Goal: Information Seeking & Learning: Learn about a topic

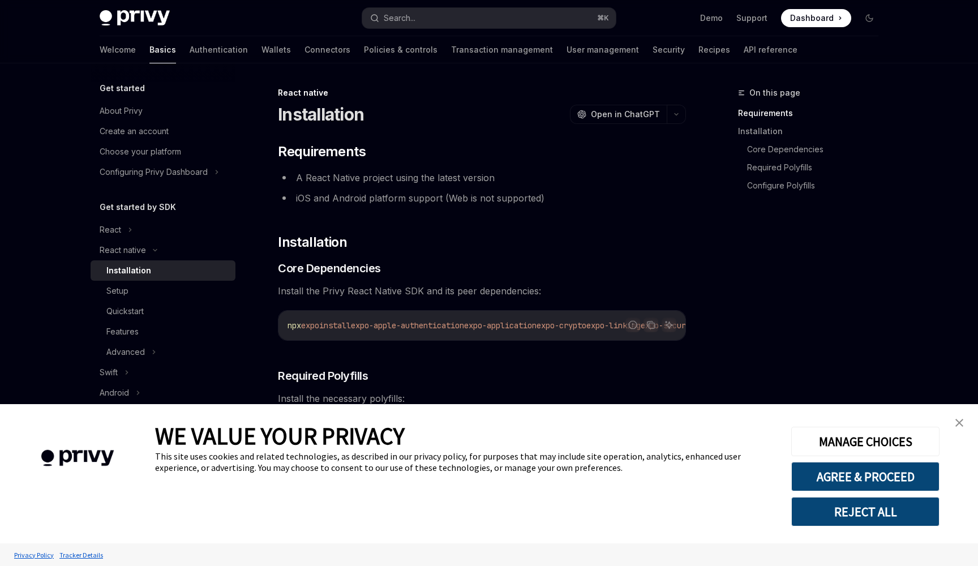
click at [840, 522] on button "REJECT ALL" at bounding box center [865, 511] width 148 height 29
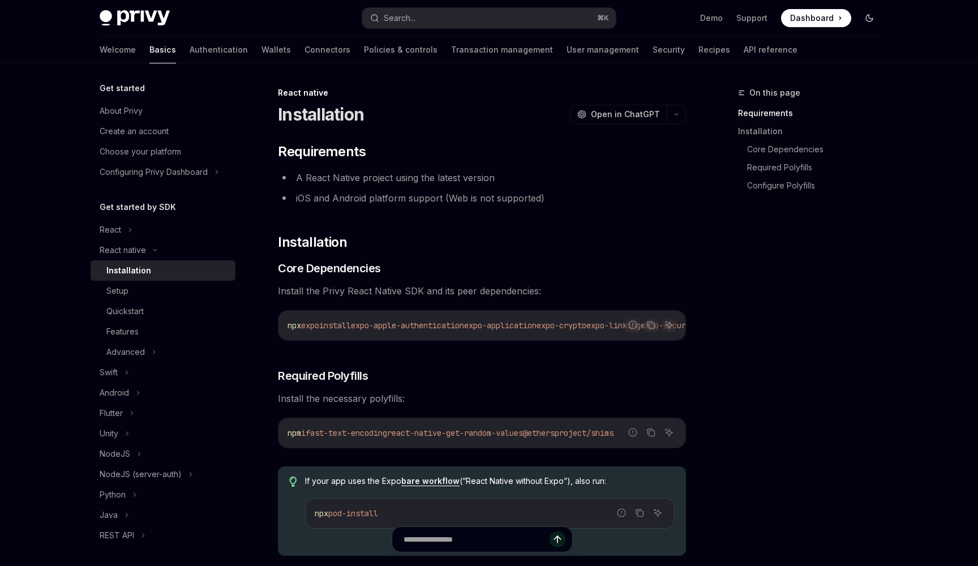
click at [869, 17] on icon "Toggle dark mode" at bounding box center [868, 18] width 9 height 9
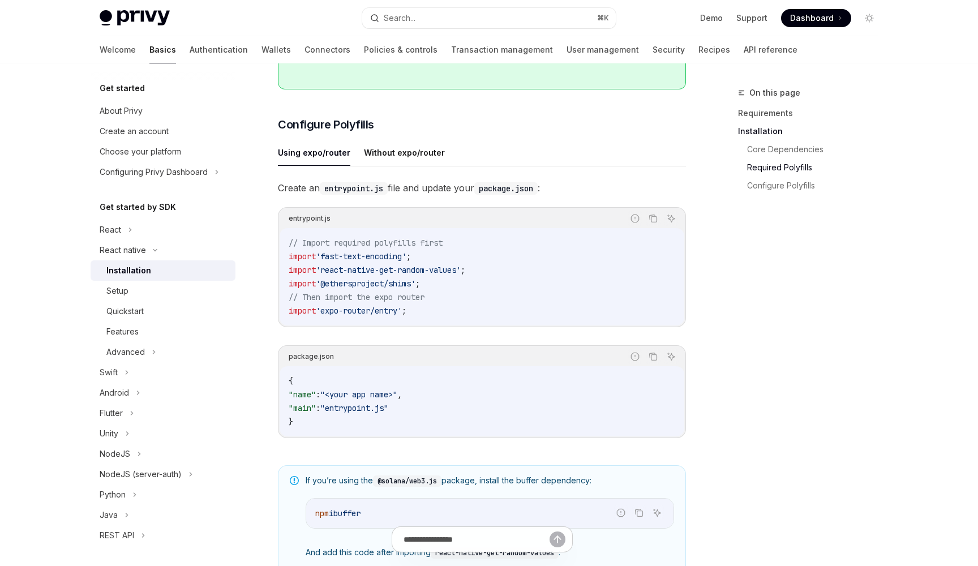
scroll to position [472, 0]
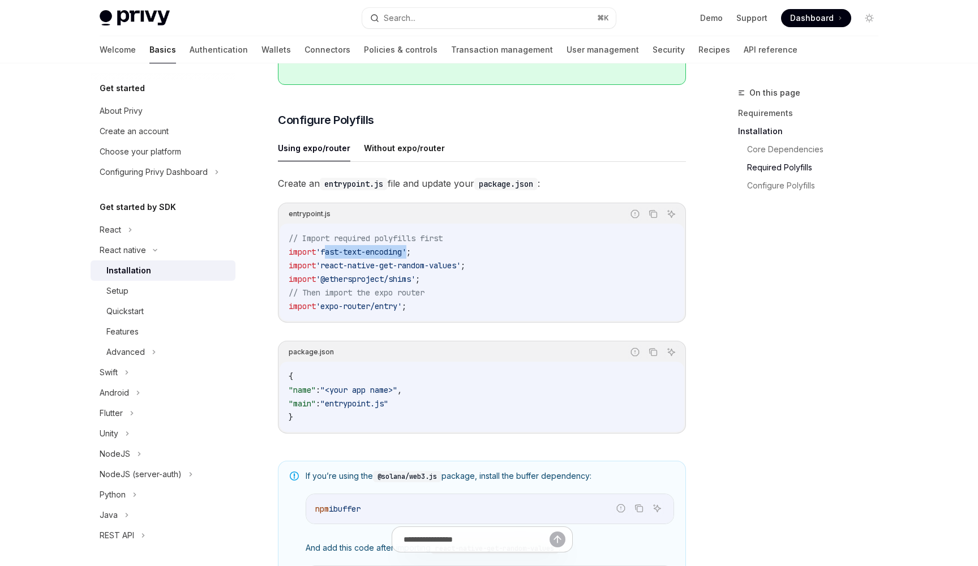
drag, startPoint x: 412, startPoint y: 257, endPoint x: 327, endPoint y: 257, distance: 84.9
click at [327, 257] on span "'fast-text-encoding'" at bounding box center [361, 252] width 91 height 10
copy span "fast-text-encoding"
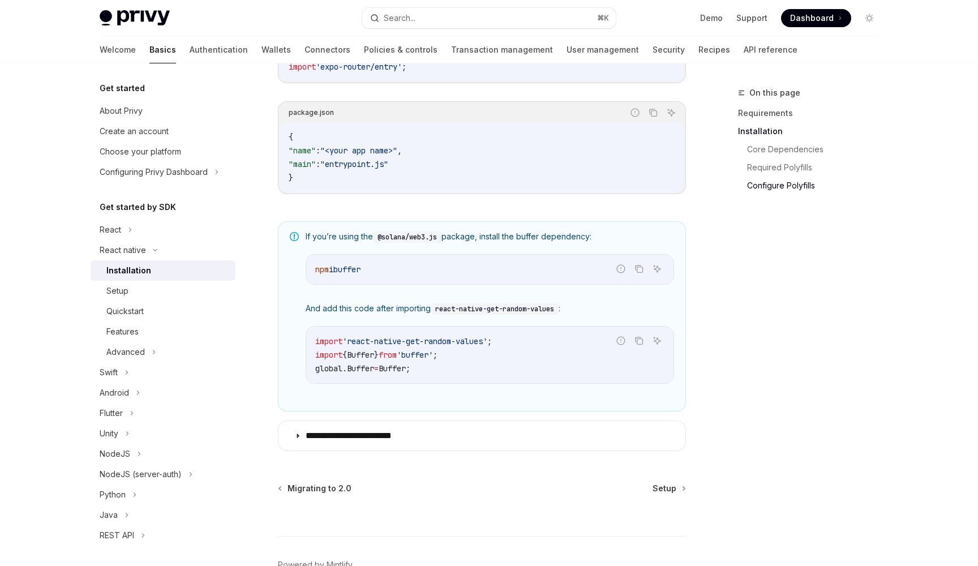
scroll to position [760, 0]
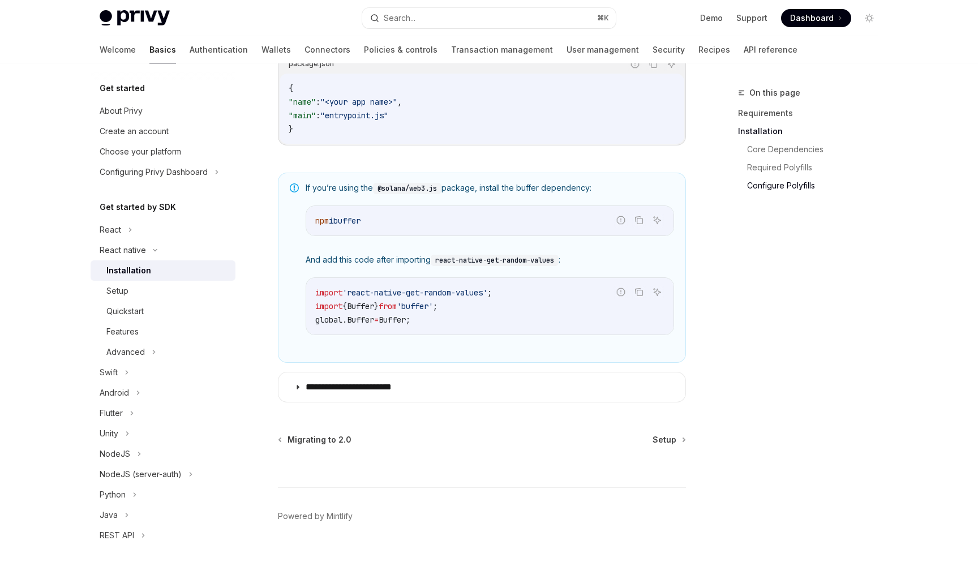
click at [357, 222] on span "buffer" at bounding box center [346, 221] width 27 height 10
copy span "buffer"
drag, startPoint x: 415, startPoint y: 324, endPoint x: 290, endPoint y: 324, distance: 125.0
click at [290, 324] on div "If you’re using the @solana/web3.js package, install the buffer dependency: Rep…" at bounding box center [482, 268] width 408 height 190
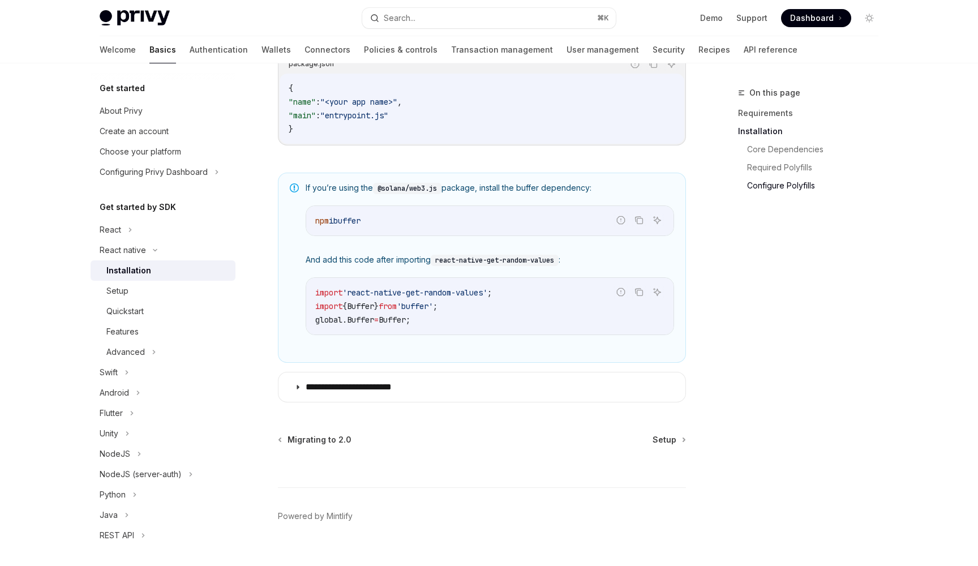
click at [374, 323] on span "Buffer" at bounding box center [360, 320] width 27 height 10
drag, startPoint x: 424, startPoint y: 324, endPoint x: 316, endPoint y: 326, distance: 108.7
click at [316, 326] on code "import 'react-native-get-random-values' ; import { Buffer } from 'buffer' ; glo…" at bounding box center [489, 306] width 349 height 41
copy span "global . Buffer = Buffer ;"
drag, startPoint x: 496, startPoint y: 295, endPoint x: 350, endPoint y: 295, distance: 145.4
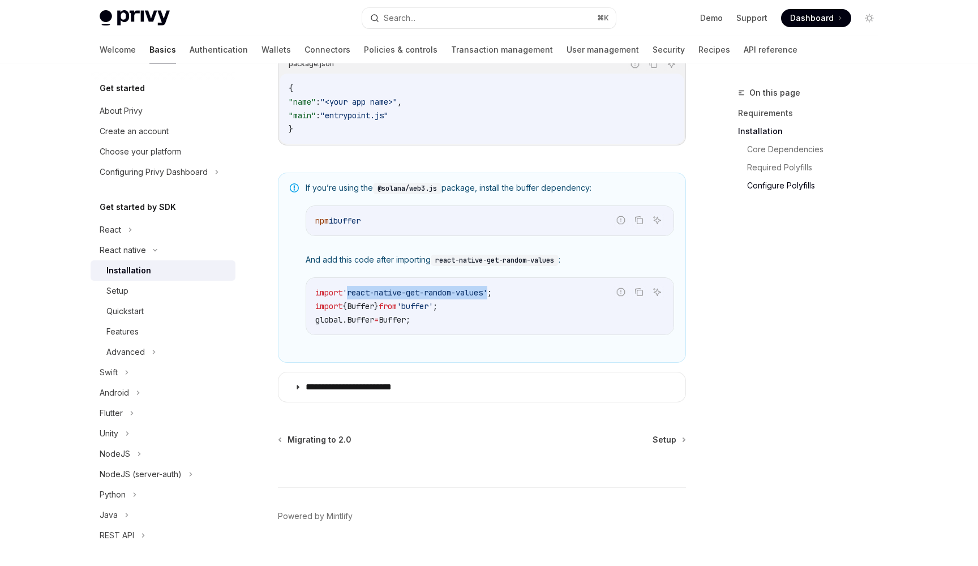
click at [350, 295] on span "'react-native-get-random-values'" at bounding box center [414, 292] width 145 height 10
click at [476, 298] on span "'react-native-get-random-values'" at bounding box center [414, 292] width 145 height 10
drag, startPoint x: 496, startPoint y: 300, endPoint x: 354, endPoint y: 302, distance: 141.4
click at [354, 298] on span "'react-native-get-random-values'" at bounding box center [414, 292] width 145 height 10
copy span "react-native-get-random-values"
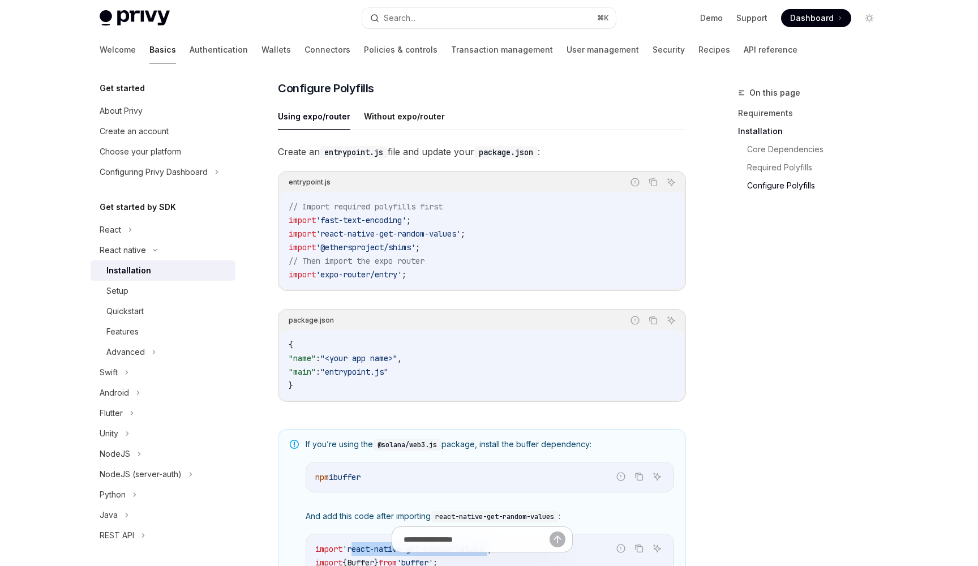
scroll to position [506, 0]
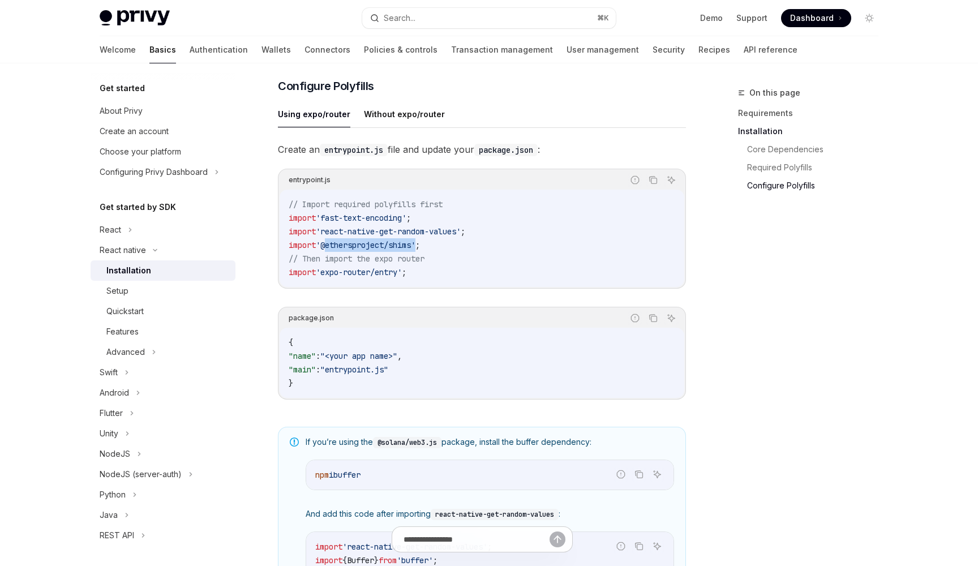
drag, startPoint x: 421, startPoint y: 252, endPoint x: 325, endPoint y: 249, distance: 96.2
click at [325, 249] on span "'@ethersproject/shims'" at bounding box center [366, 245] width 100 height 10
copy span "@ethersproject/shims"
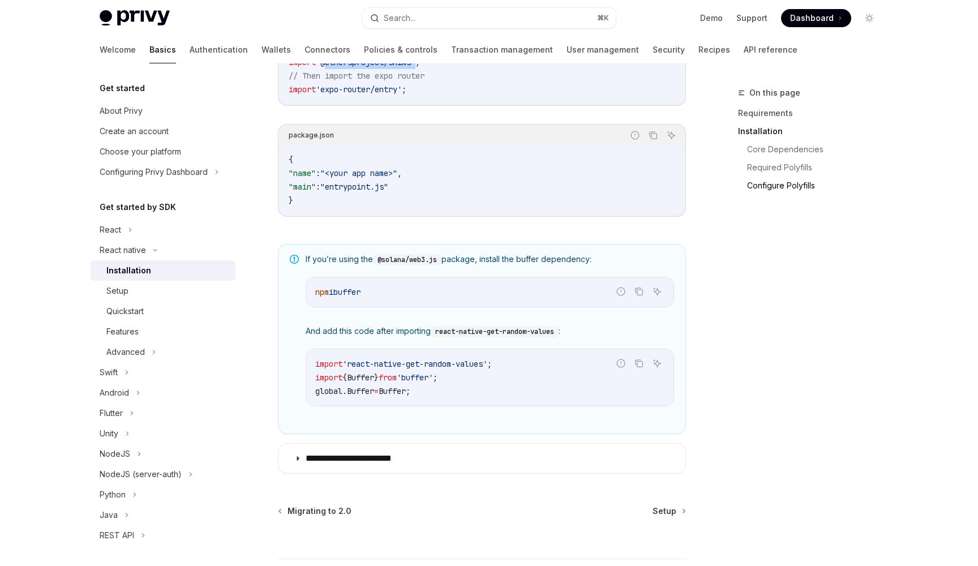
scroll to position [696, 0]
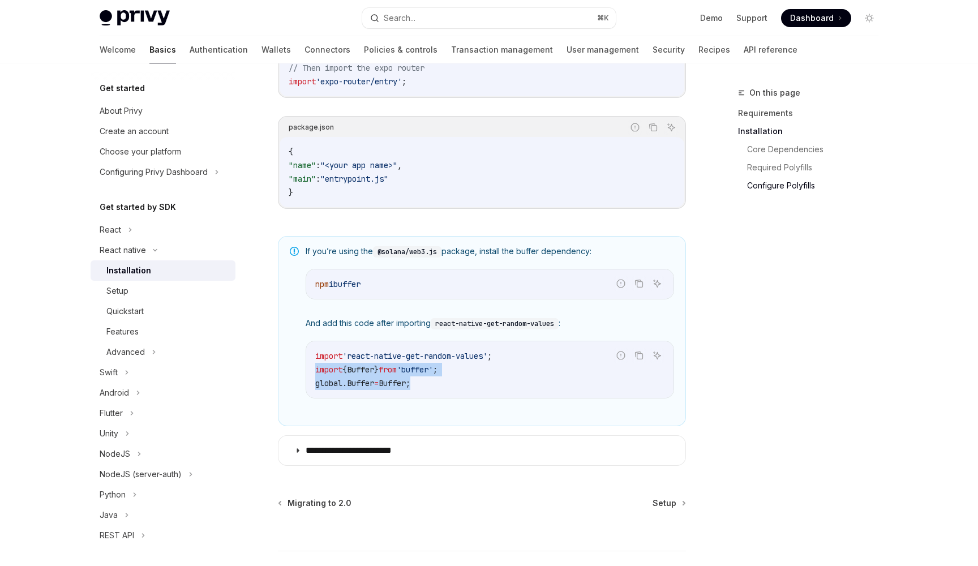
drag, startPoint x: 460, startPoint y: 388, endPoint x: 311, endPoint y: 372, distance: 150.7
click at [311, 372] on div "import 'react-native-get-random-values' ; import { Buffer } from 'buffer' ; glo…" at bounding box center [489, 369] width 367 height 57
copy code "import { Buffer } from 'buffer' ; global . Buffer = Buffer ;"
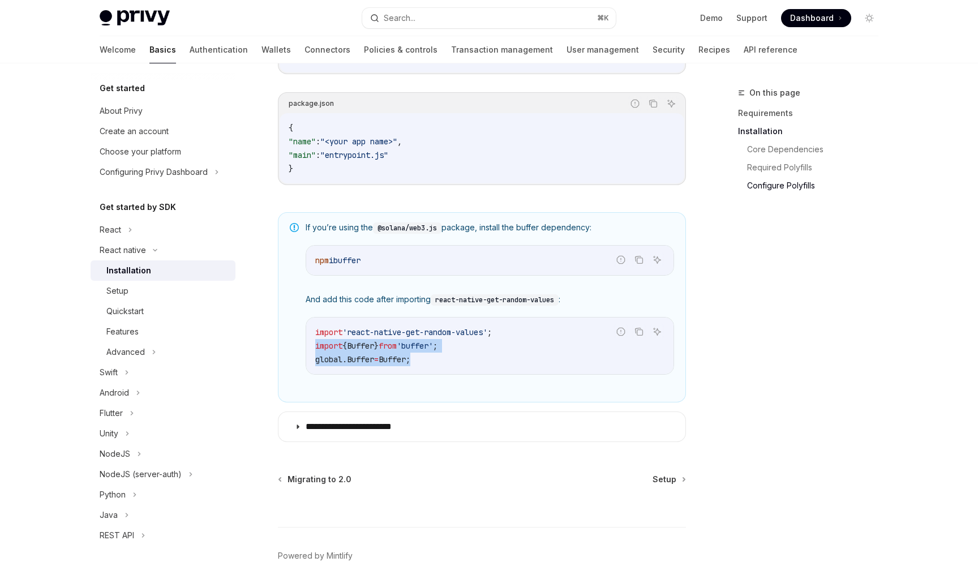
scroll to position [733, 0]
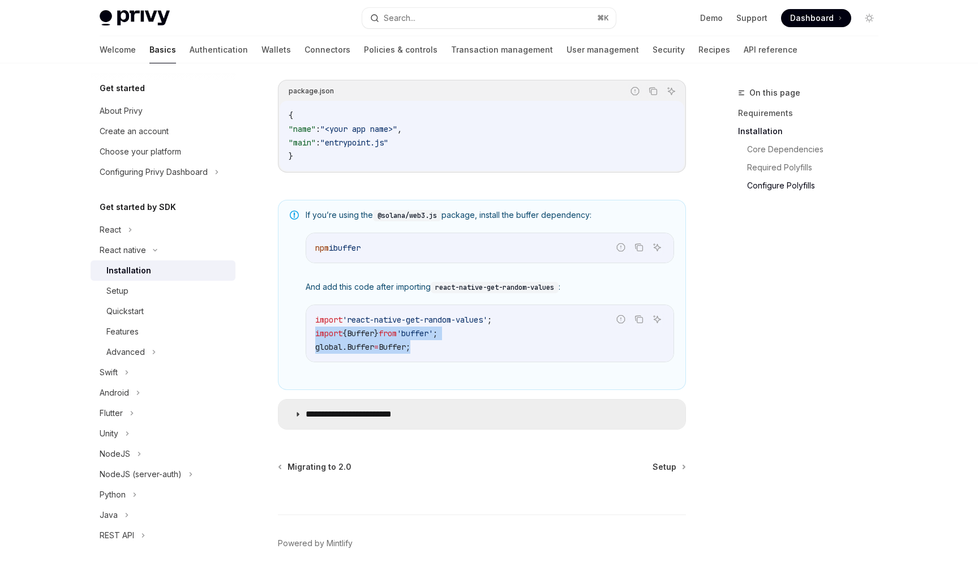
click at [397, 420] on p "**********" at bounding box center [359, 413] width 109 height 11
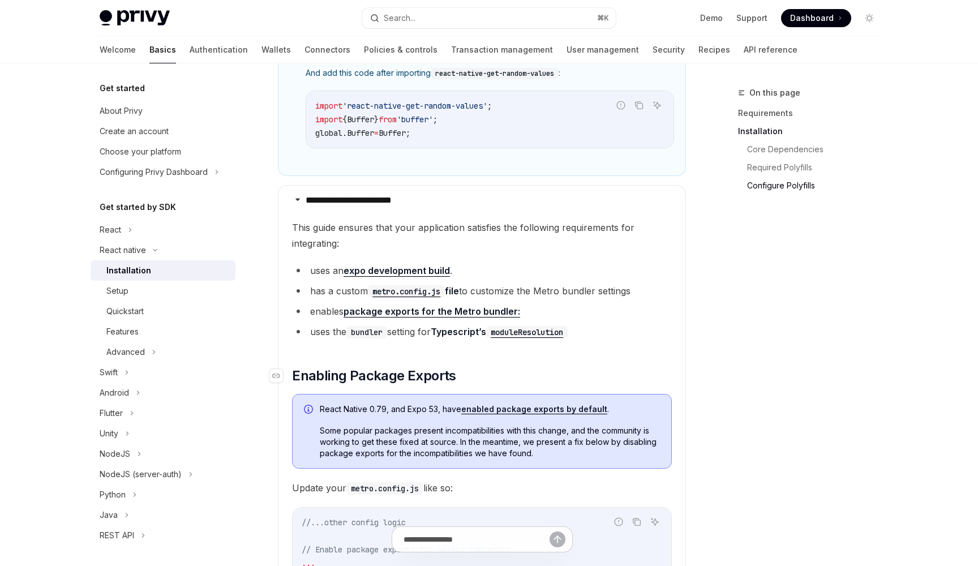
scroll to position [942, 0]
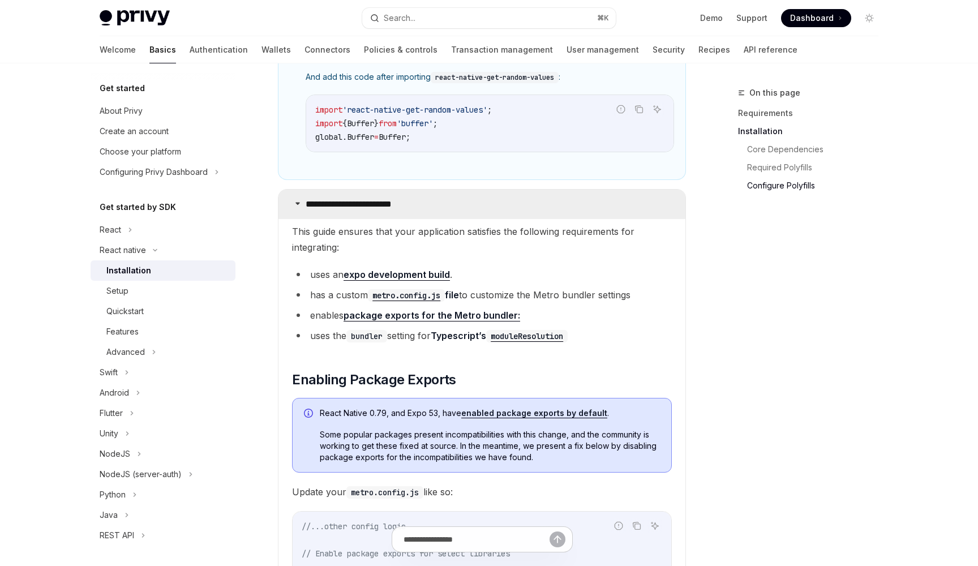
click at [361, 197] on summary "**********" at bounding box center [481, 204] width 407 height 29
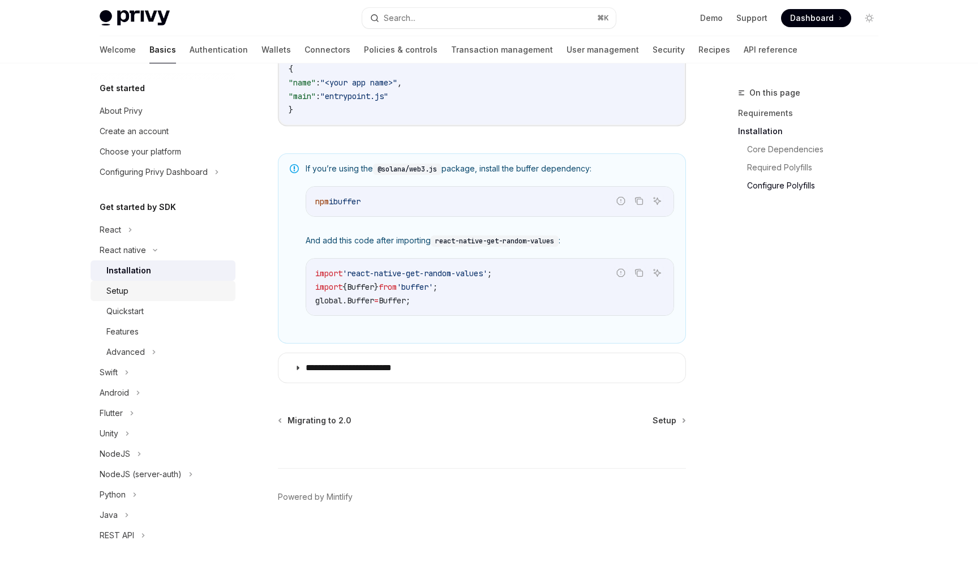
click at [136, 294] on div "Setup" at bounding box center [167, 291] width 122 height 14
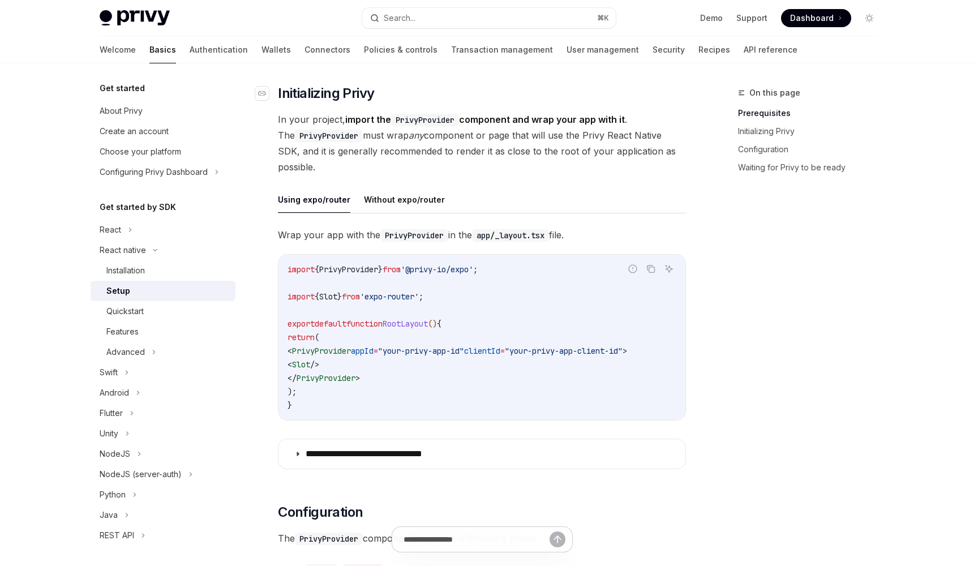
scroll to position [200, 0]
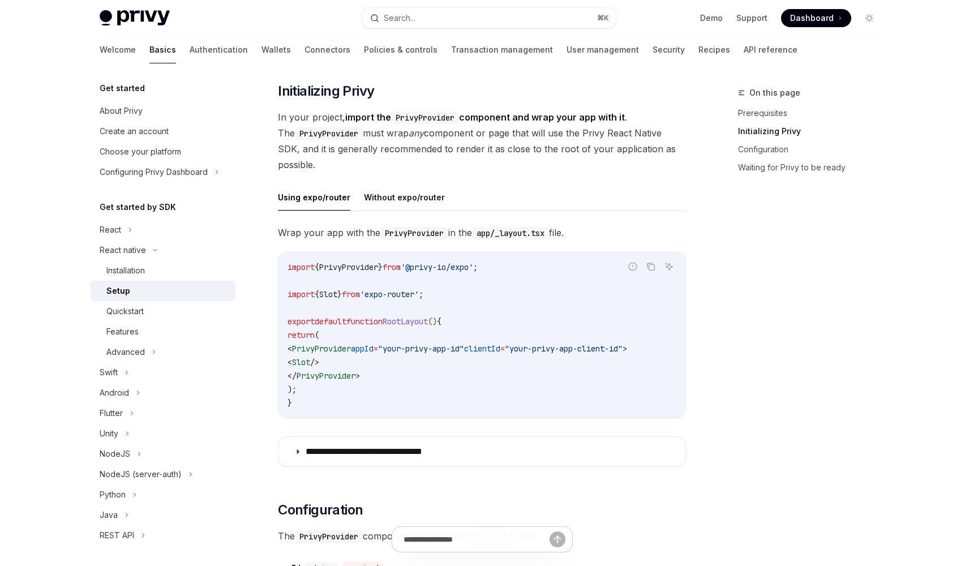
click at [338, 351] on span "PrivyProvider" at bounding box center [321, 348] width 59 height 10
copy span "PrivyProvider"
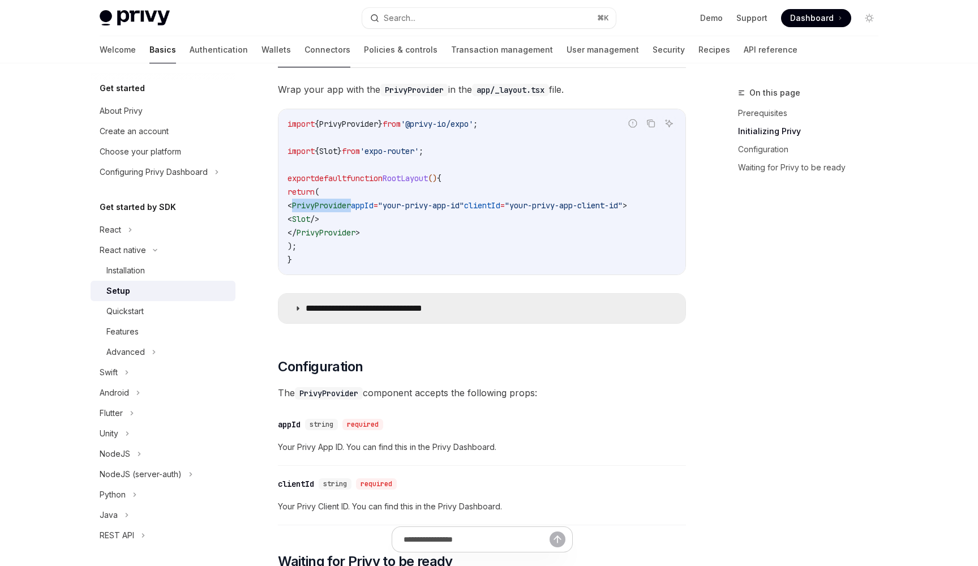
scroll to position [534, 0]
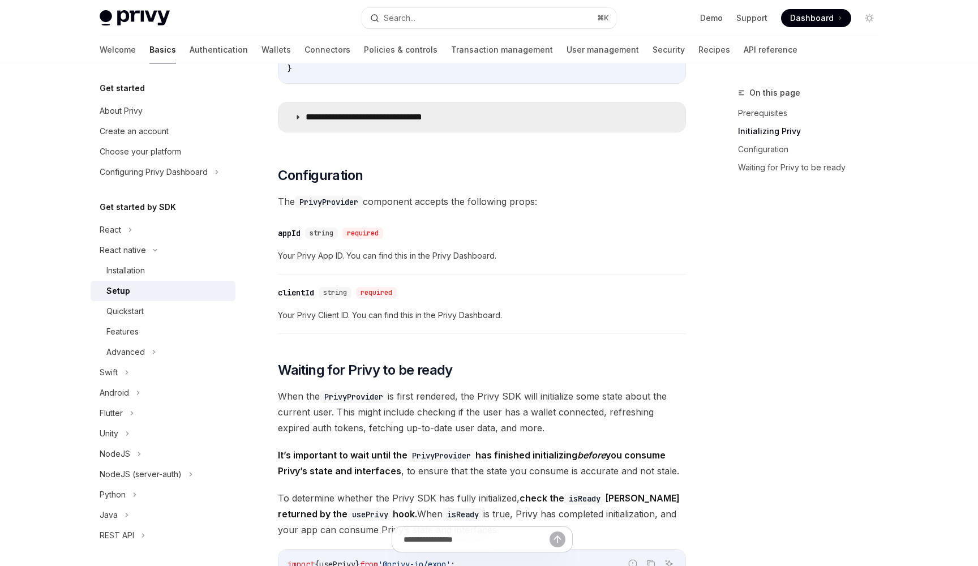
click at [354, 114] on p "**********" at bounding box center [381, 116] width 153 height 11
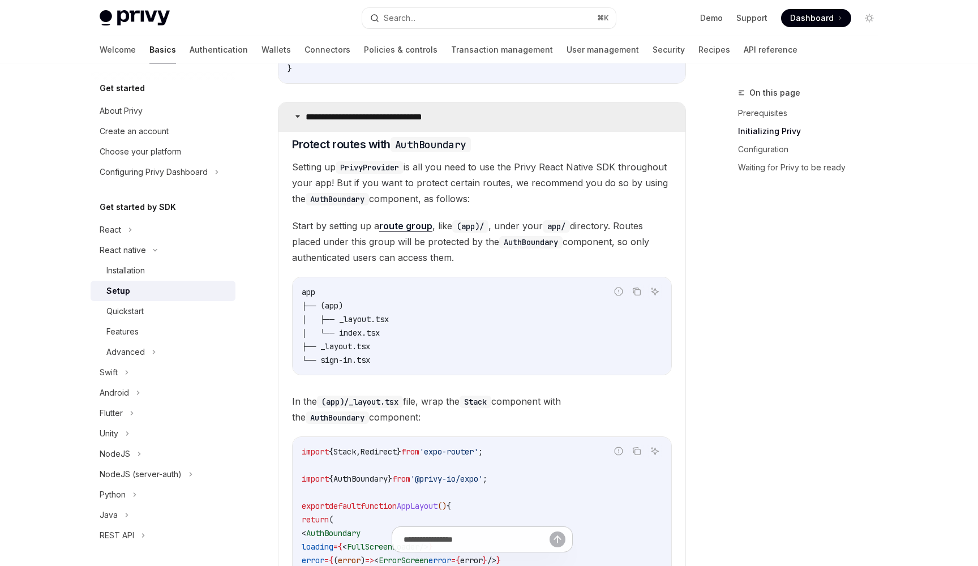
click at [354, 114] on p "**********" at bounding box center [381, 116] width 153 height 11
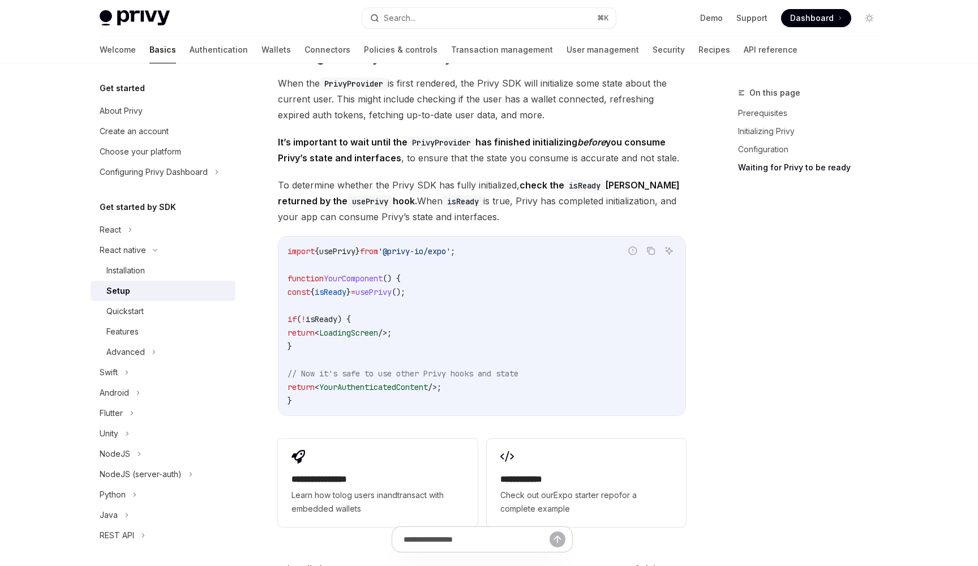
scroll to position [995, 0]
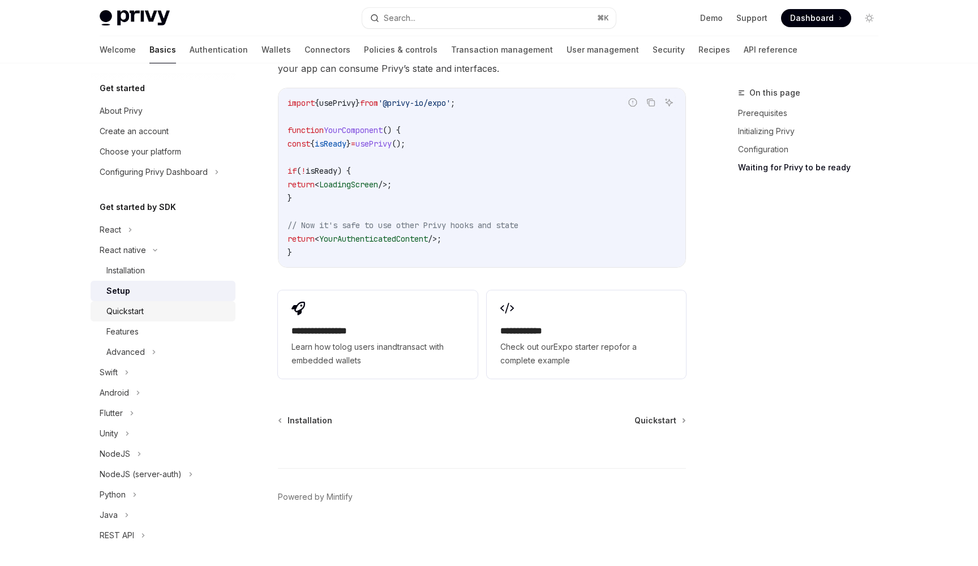
click at [140, 309] on div "Quickstart" at bounding box center [124, 311] width 37 height 14
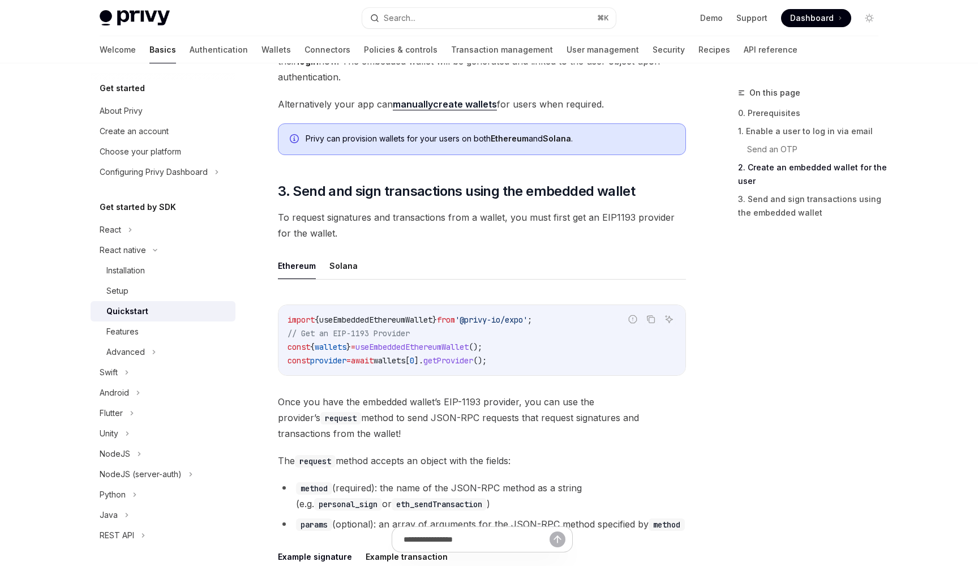
scroll to position [1180, 0]
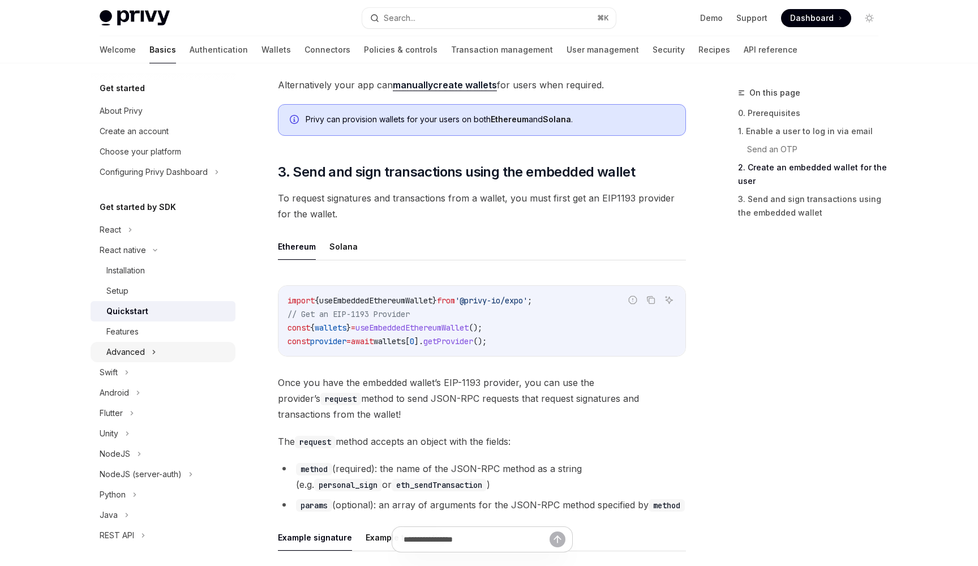
click at [162, 352] on div "Advanced" at bounding box center [163, 352] width 145 height 20
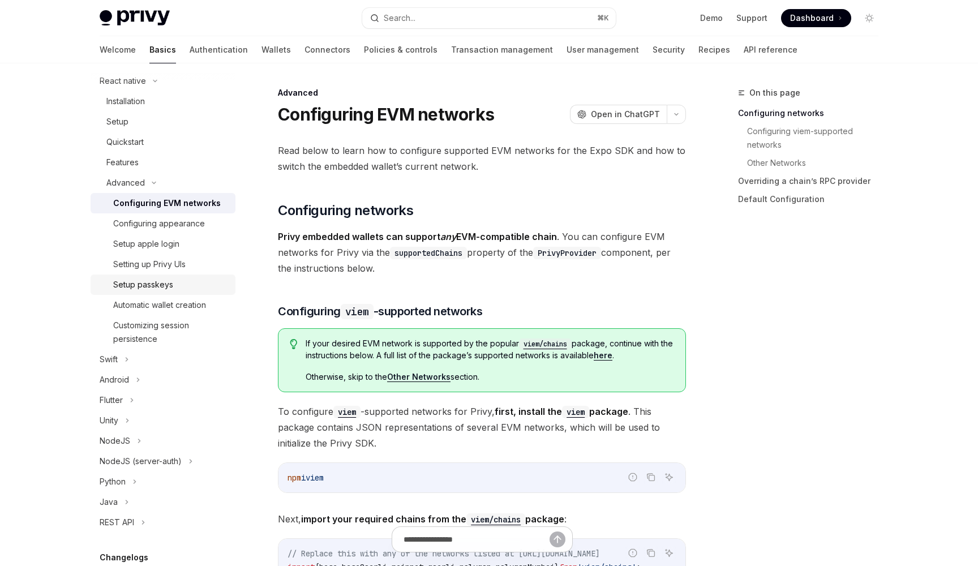
scroll to position [173, 0]
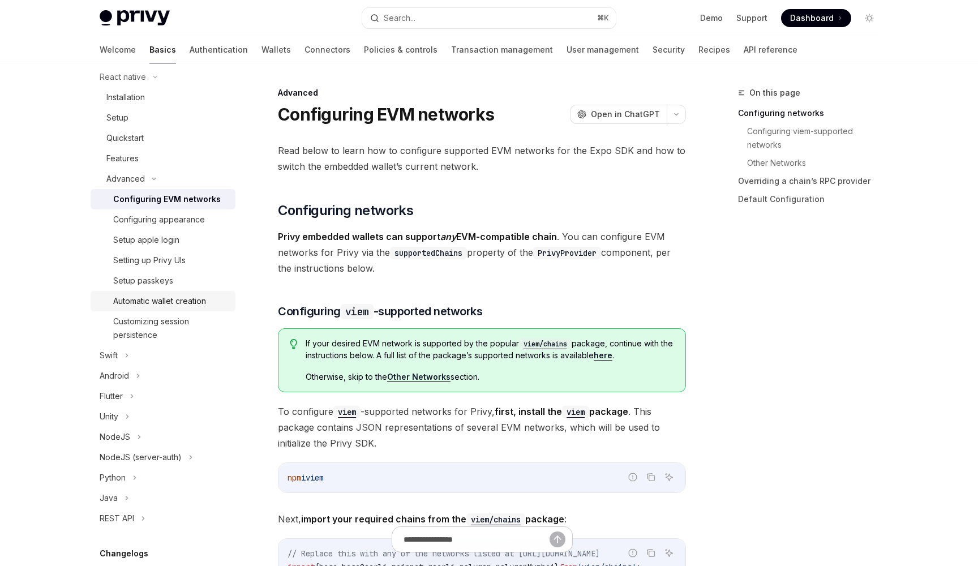
click at [183, 309] on link "Automatic wallet creation" at bounding box center [163, 301] width 145 height 20
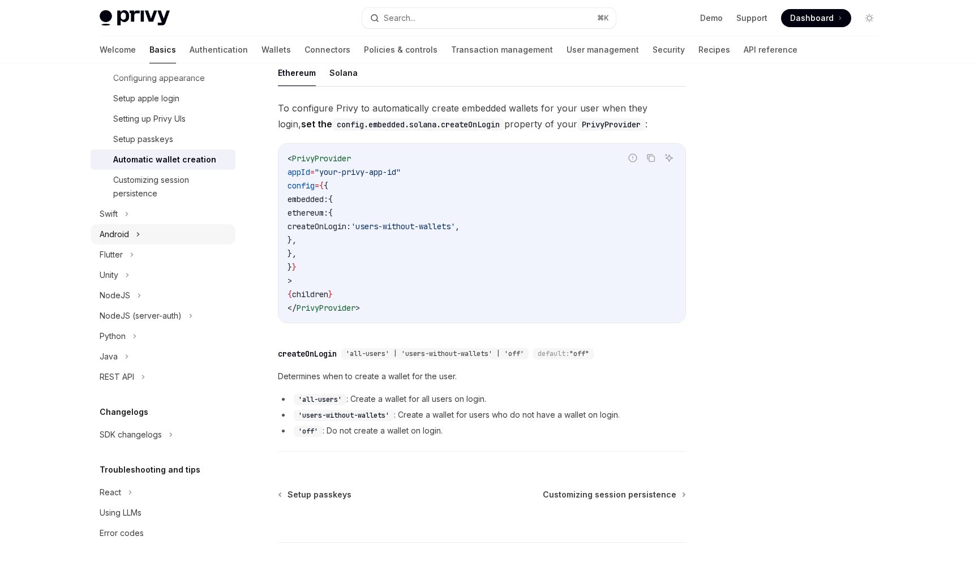
scroll to position [315, 0]
click at [175, 434] on div "SDK changelogs" at bounding box center [163, 434] width 145 height 20
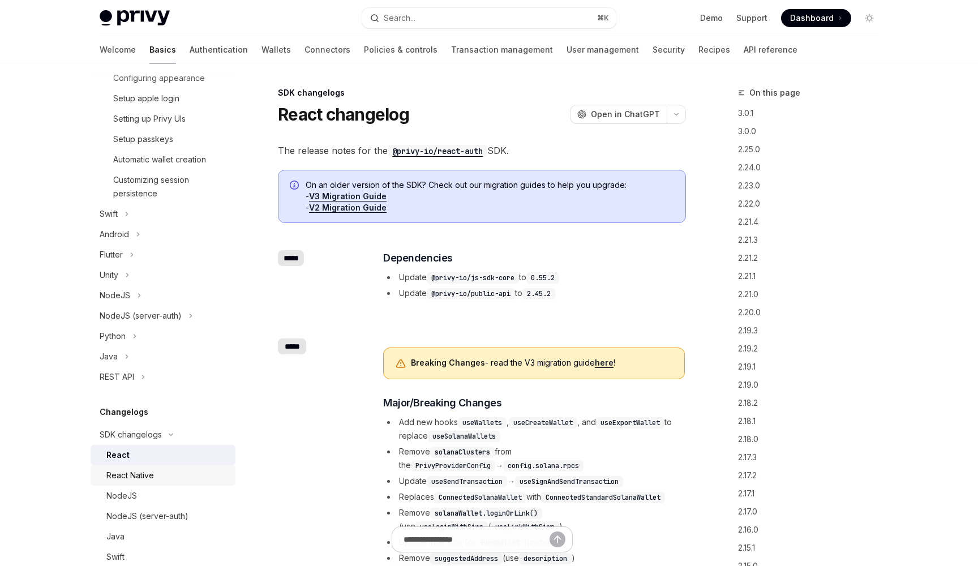
scroll to position [548, 0]
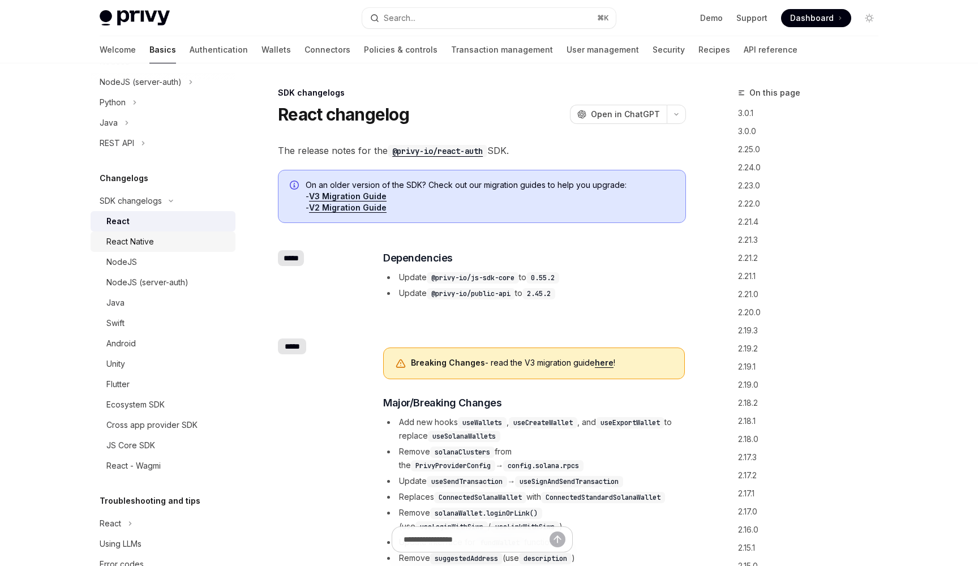
click at [144, 237] on div "React Native" at bounding box center [130, 242] width 48 height 14
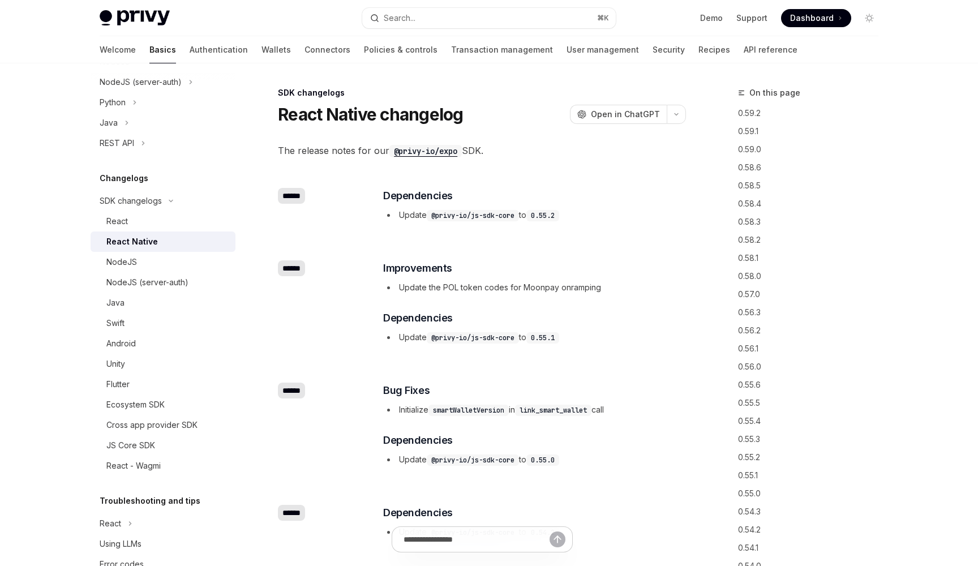
click at [144, 237] on div "React Native" at bounding box center [131, 242] width 51 height 14
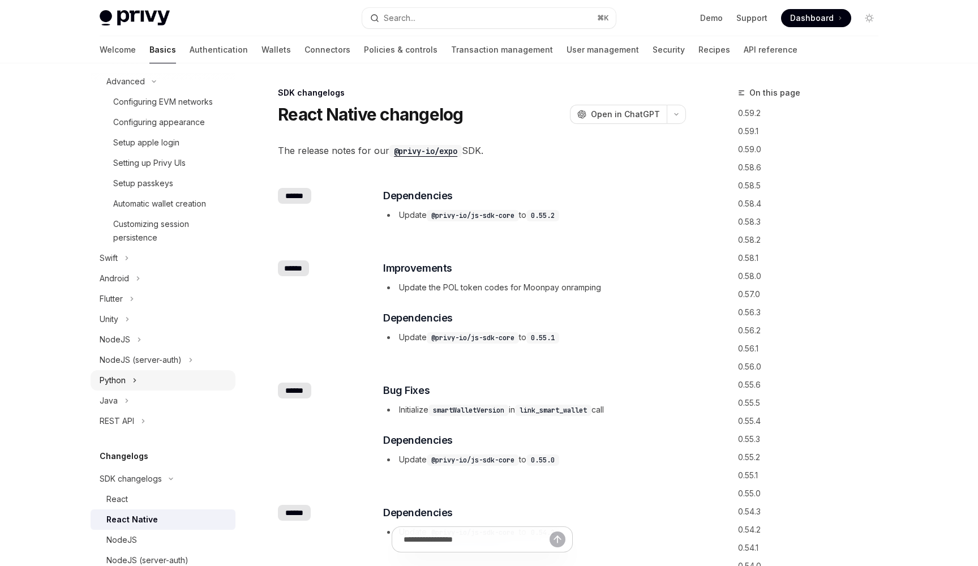
scroll to position [41, 0]
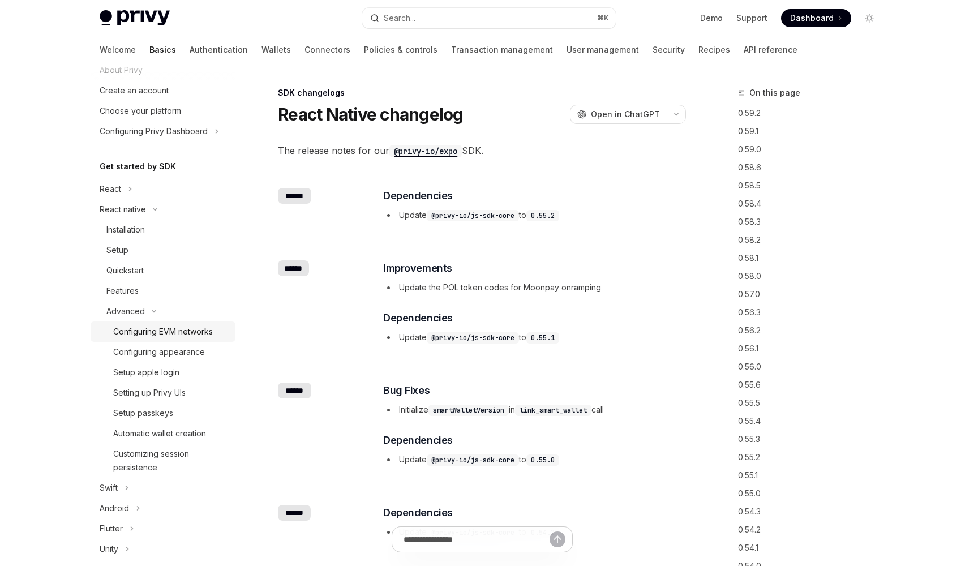
click at [163, 336] on div "Configuring EVM networks" at bounding box center [163, 332] width 100 height 14
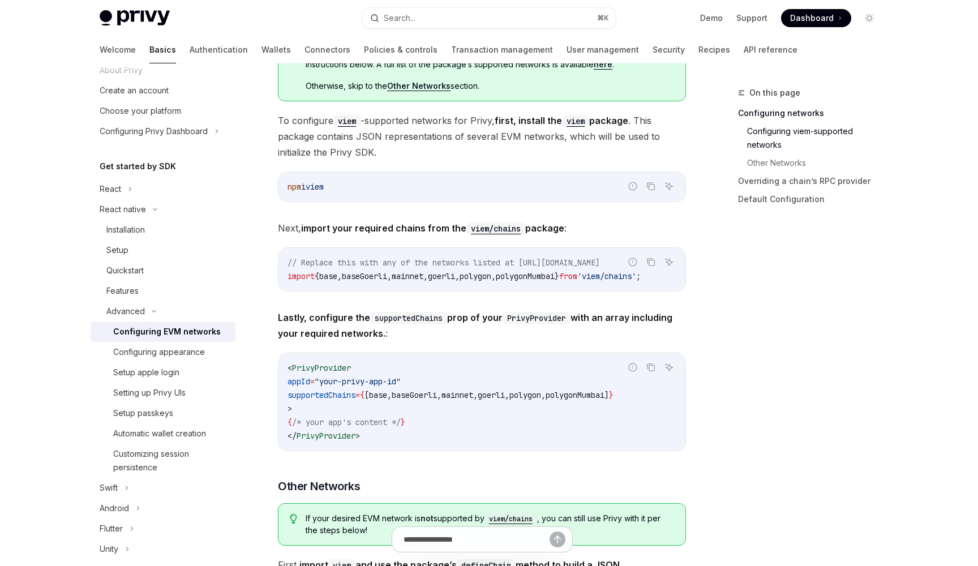
scroll to position [318, 0]
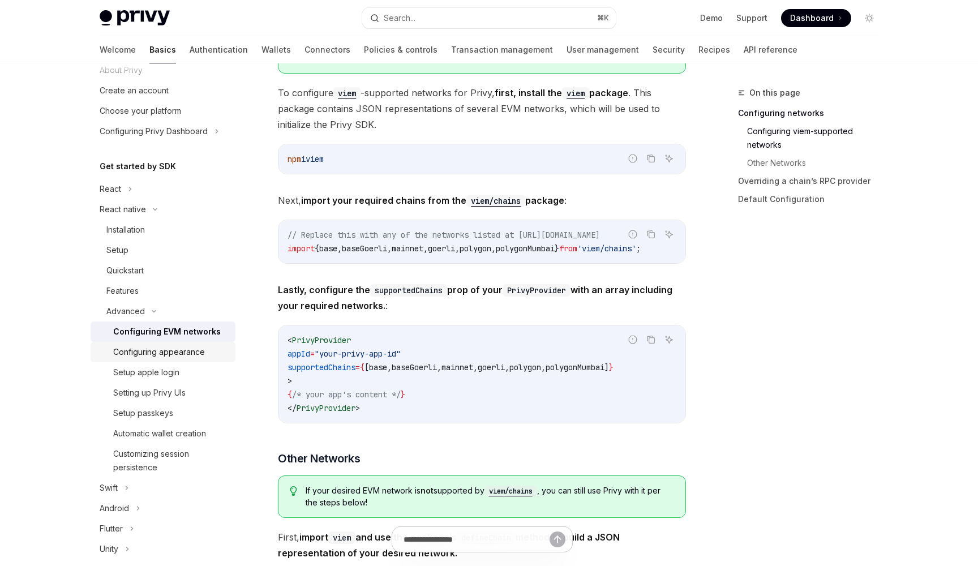
click at [173, 360] on link "Configuring appearance" at bounding box center [163, 352] width 145 height 20
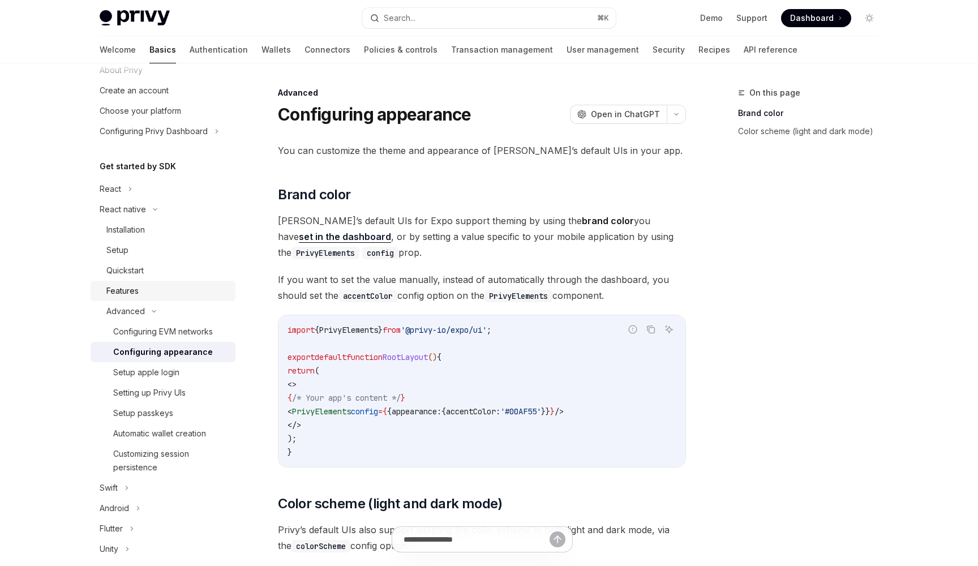
click at [139, 295] on div "Features" at bounding box center [122, 291] width 32 height 14
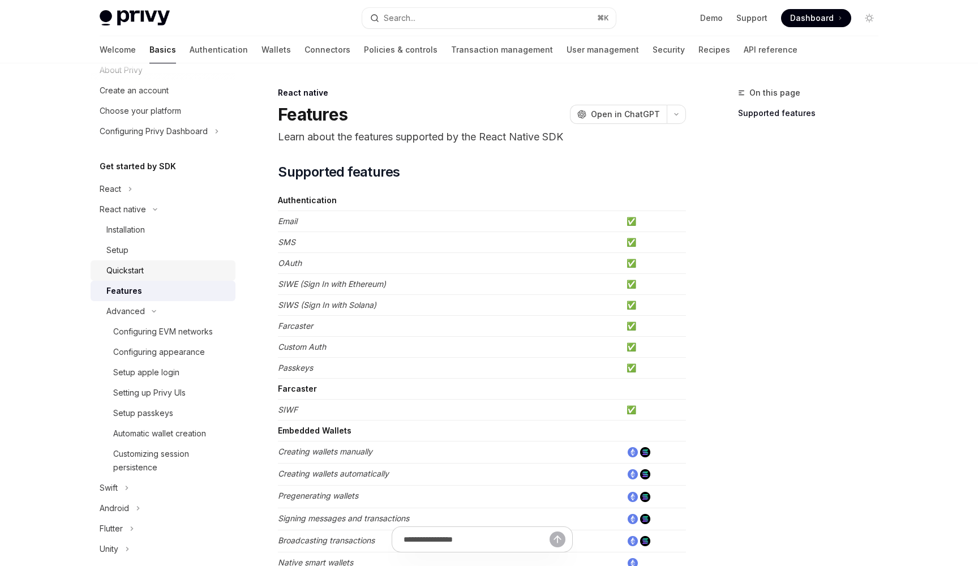
click at [162, 276] on div "Quickstart" at bounding box center [167, 271] width 122 height 14
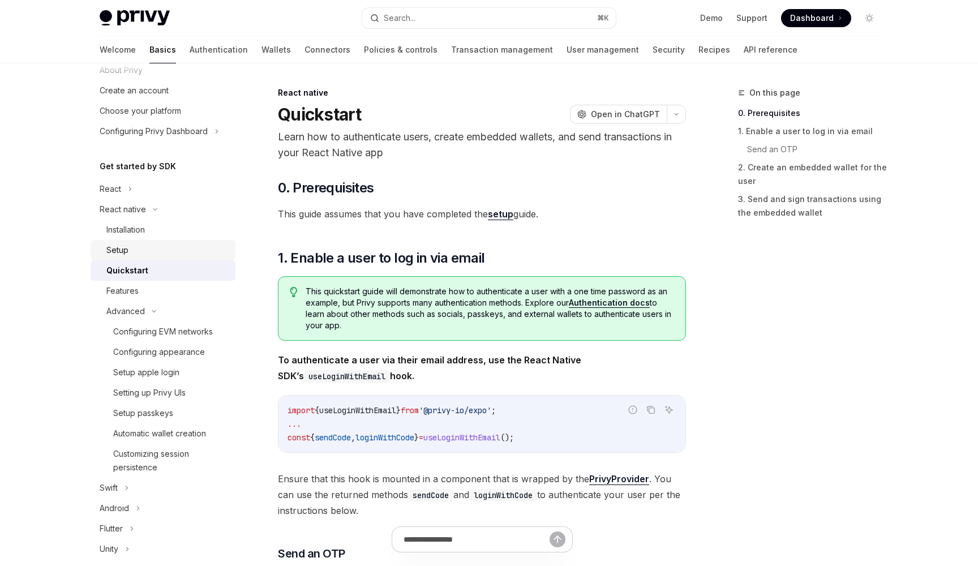
click at [156, 252] on div "Setup" at bounding box center [167, 250] width 122 height 14
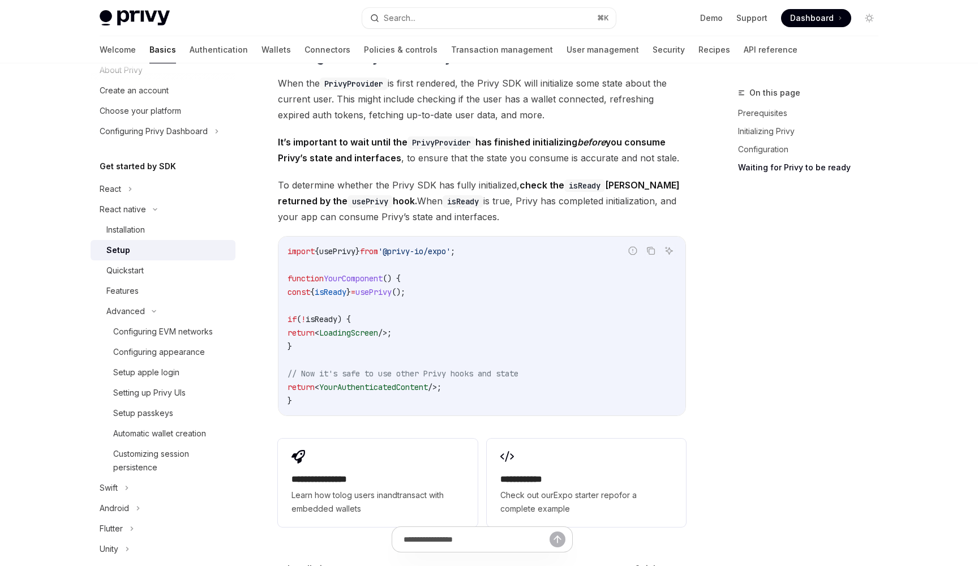
scroll to position [850, 0]
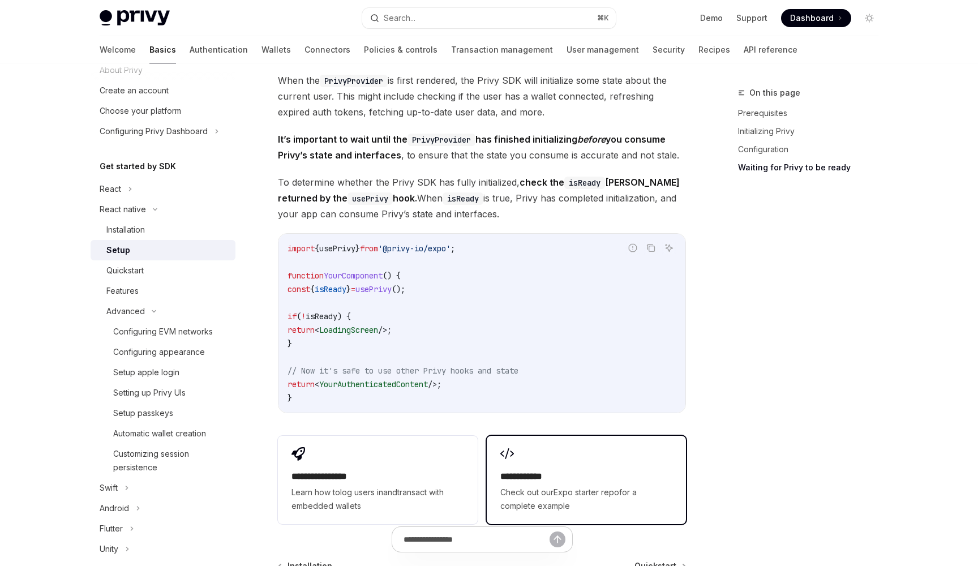
click at [578, 475] on h2 "**********" at bounding box center [586, 477] width 172 height 14
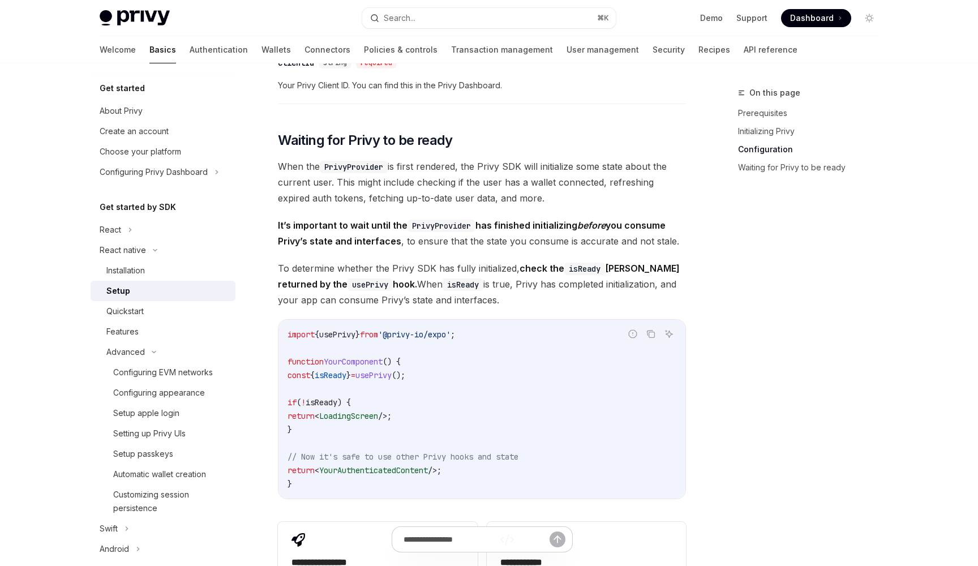
scroll to position [0, 0]
click at [261, 51] on link "Wallets" at bounding box center [275, 49] width 29 height 27
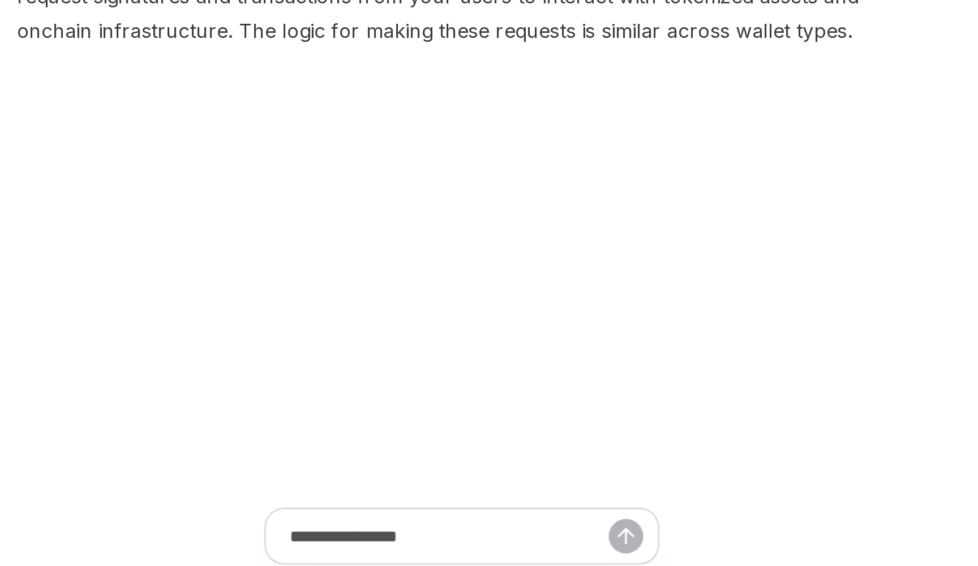
scroll to position [207, 0]
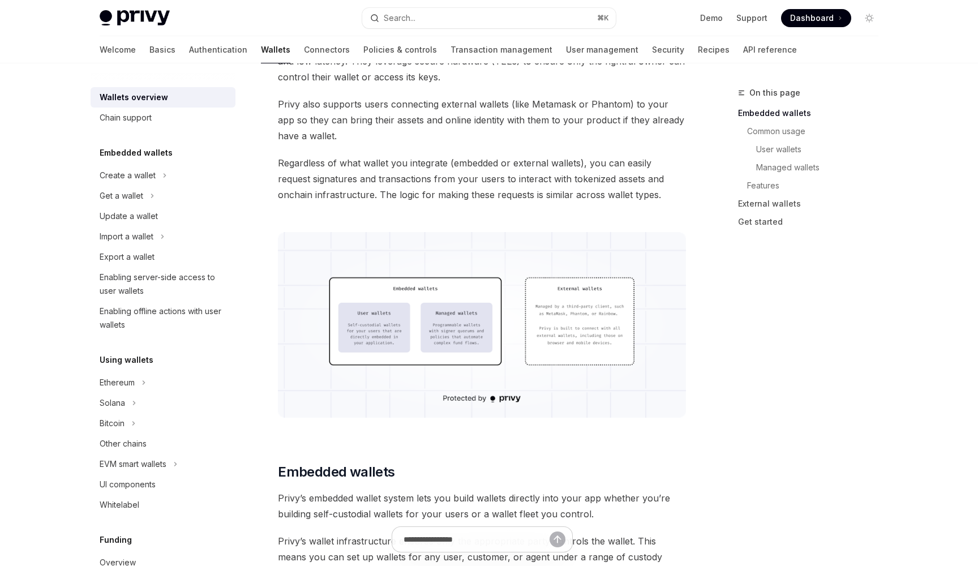
click at [499, 334] on img at bounding box center [482, 325] width 408 height 186
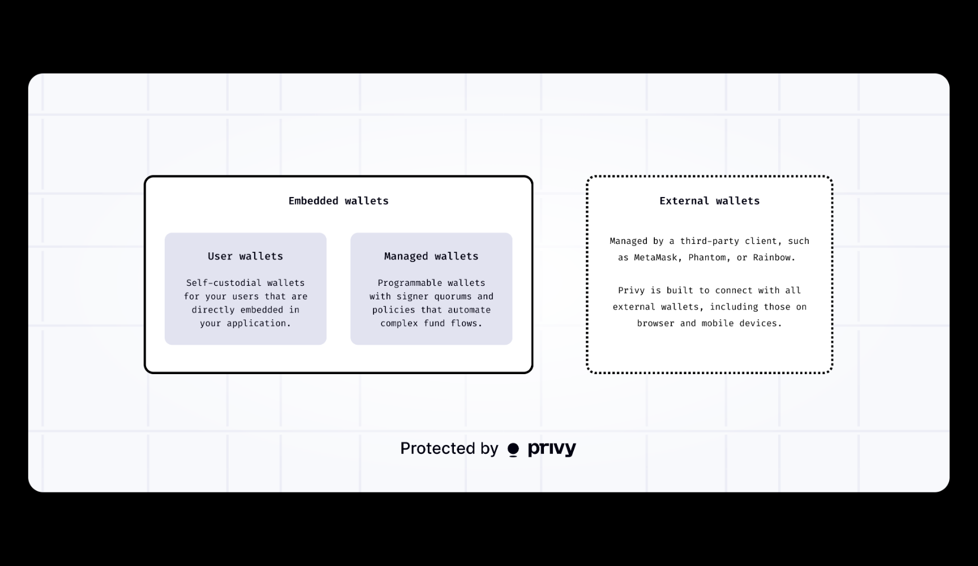
click at [806, 57] on div at bounding box center [489, 283] width 978 height 566
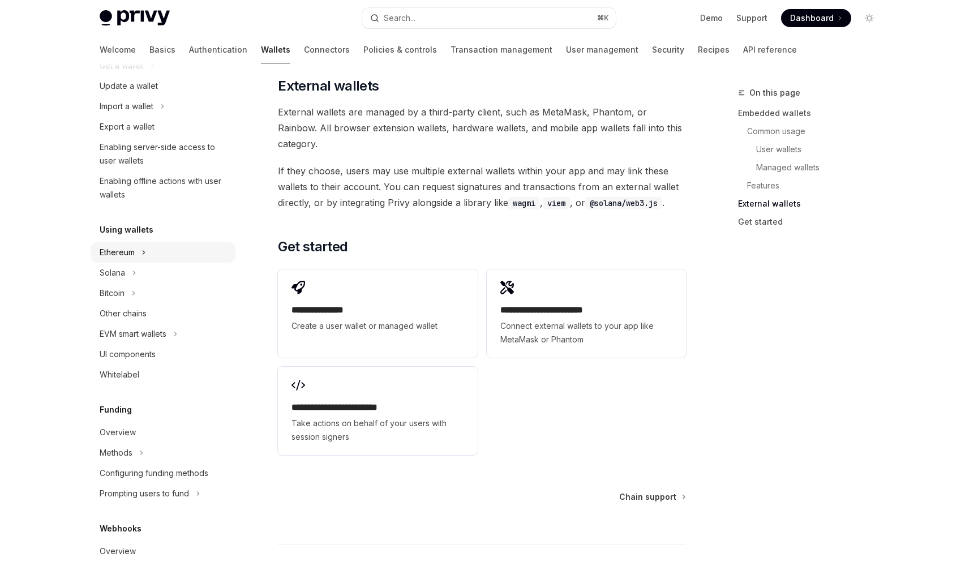
scroll to position [131, 0]
click at [152, 335] on div "EVM smart wallets" at bounding box center [133, 333] width 67 height 14
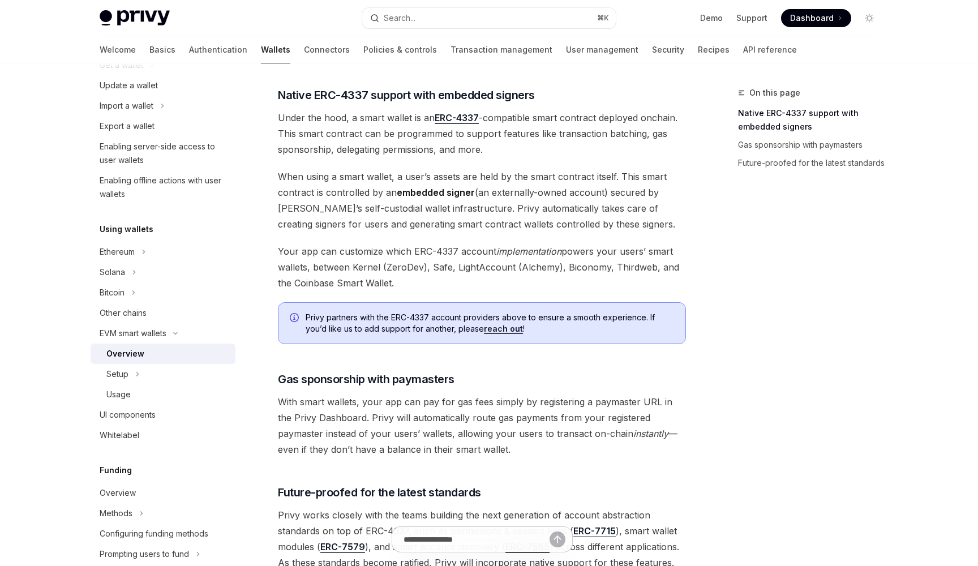
scroll to position [638, 0]
click at [144, 312] on div "Other chains" at bounding box center [123, 313] width 47 height 14
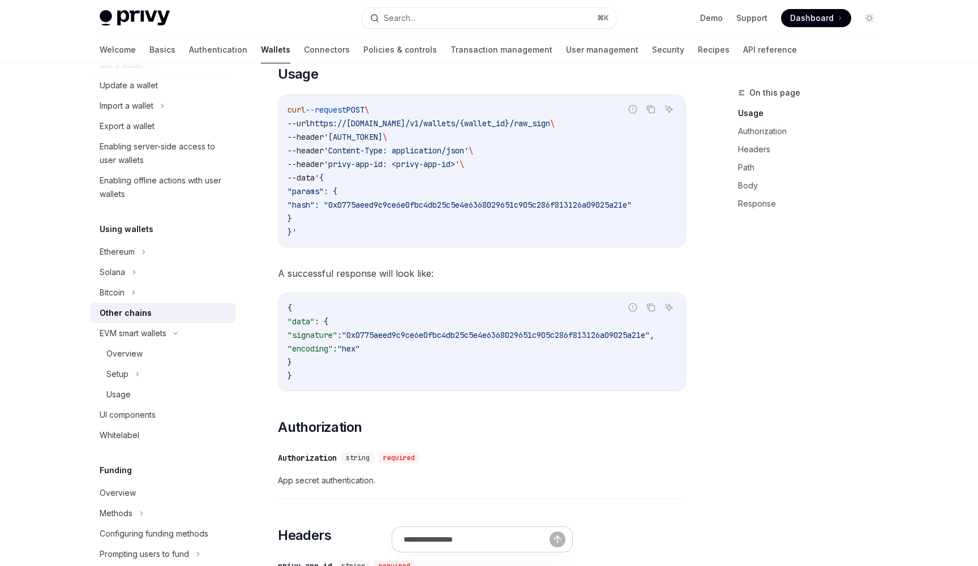
scroll to position [90, 0]
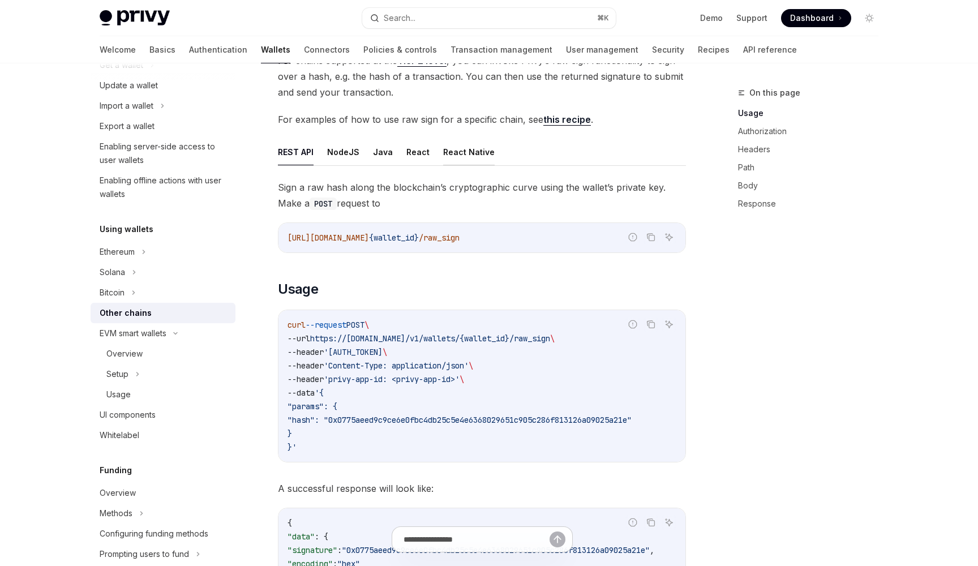
click at [455, 161] on button "React Native" at bounding box center [468, 152] width 51 height 27
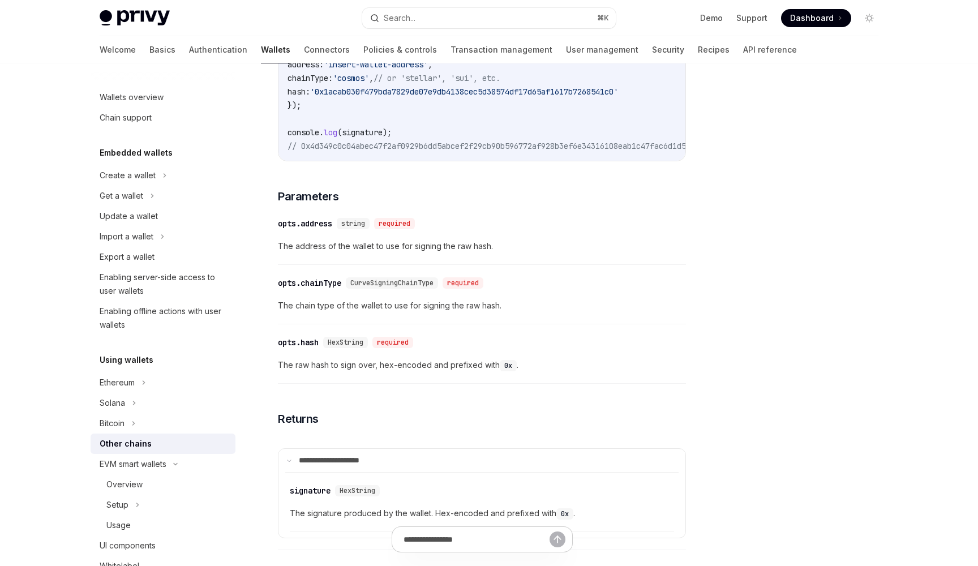
scroll to position [428, 0]
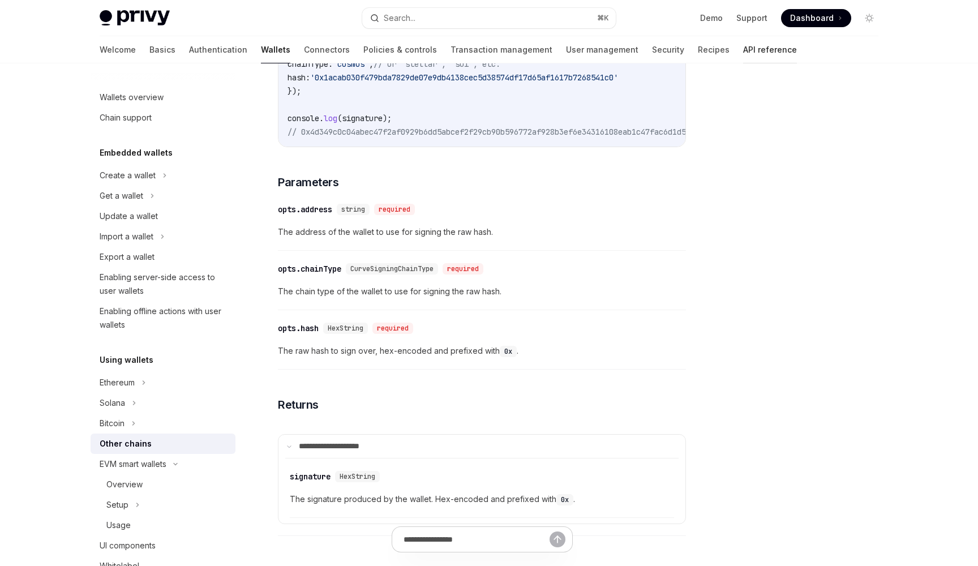
click at [743, 49] on link "API reference" at bounding box center [770, 49] width 54 height 27
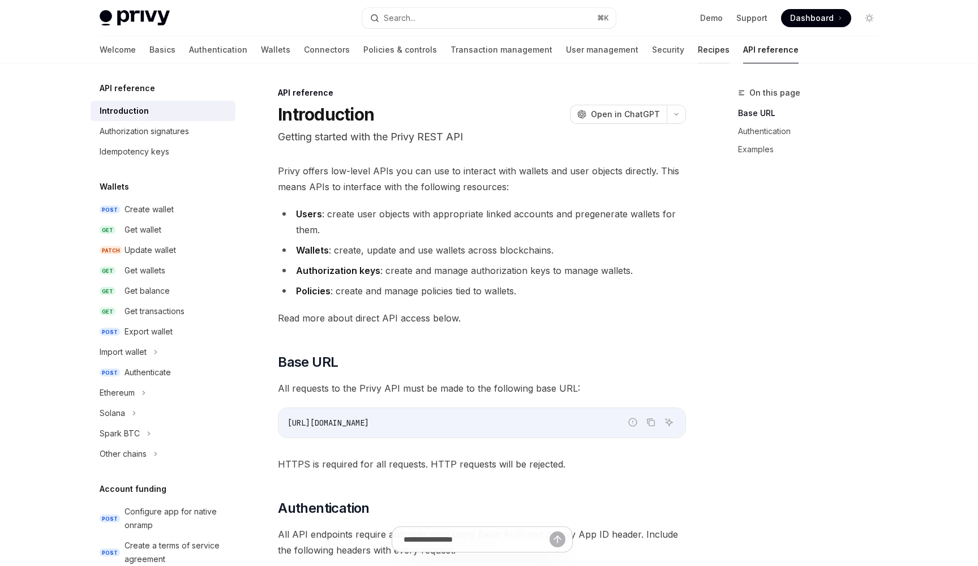
click at [698, 54] on link "Recipes" at bounding box center [714, 49] width 32 height 27
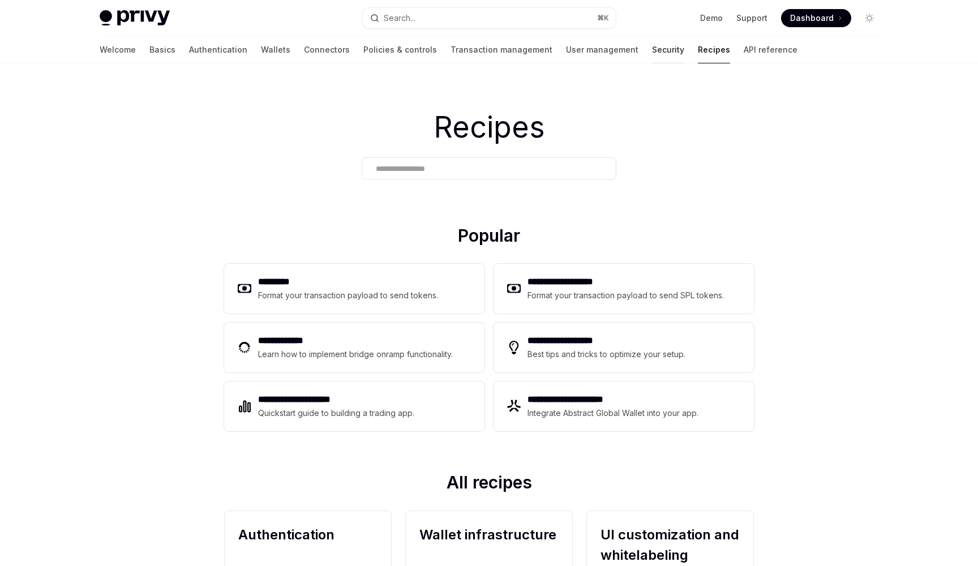
click at [652, 49] on link "Security" at bounding box center [668, 49] width 32 height 27
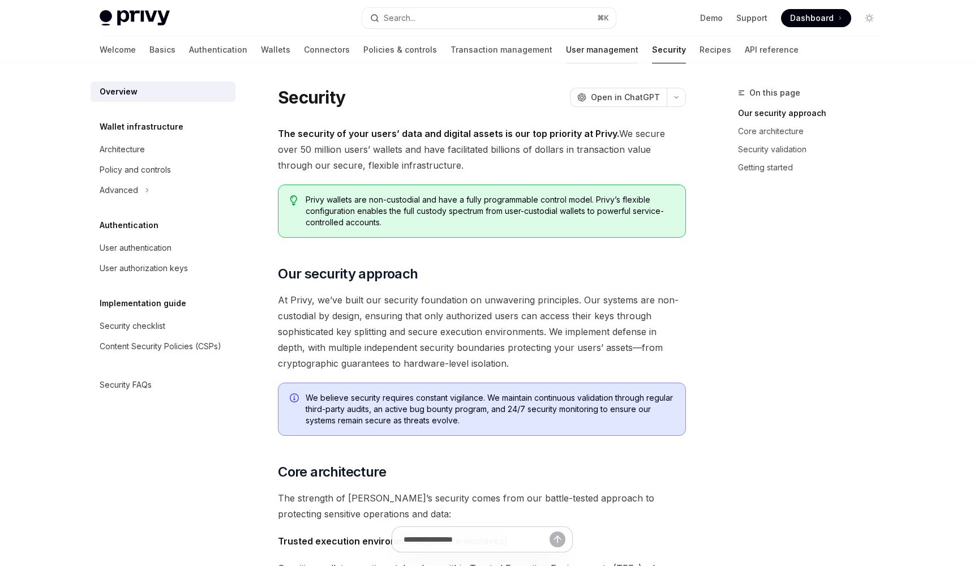
click at [566, 50] on link "User management" at bounding box center [602, 49] width 72 height 27
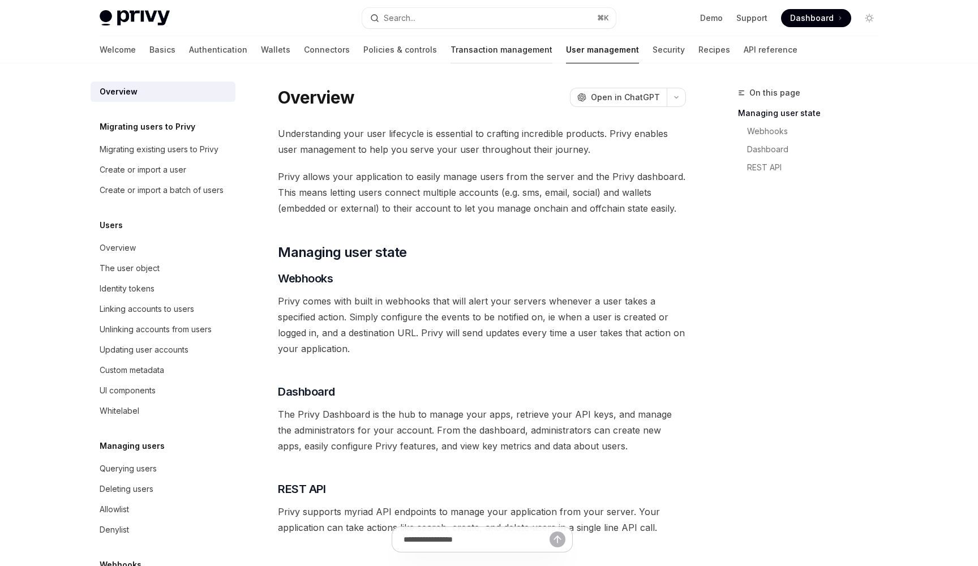
click at [472, 57] on link "Transaction management" at bounding box center [501, 49] width 102 height 27
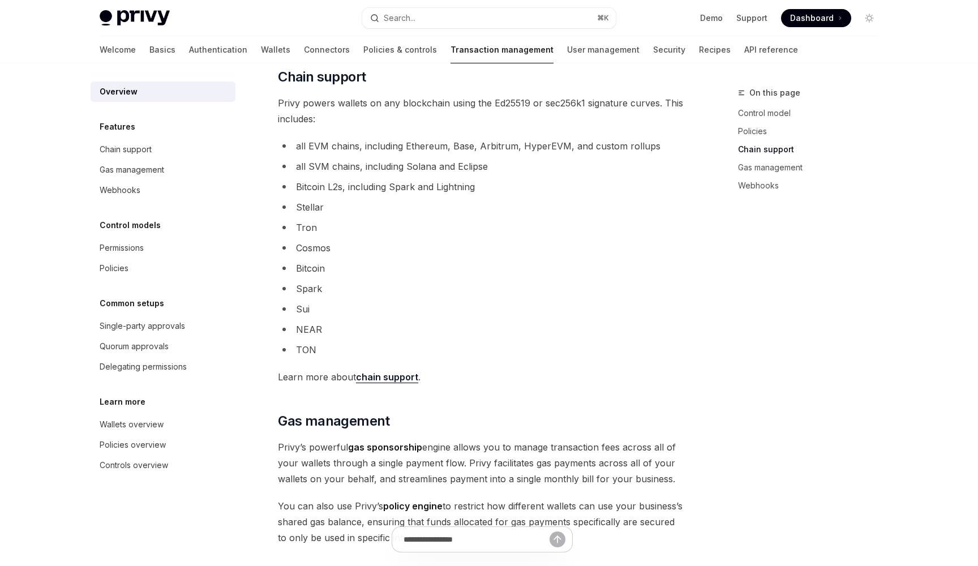
scroll to position [631, 0]
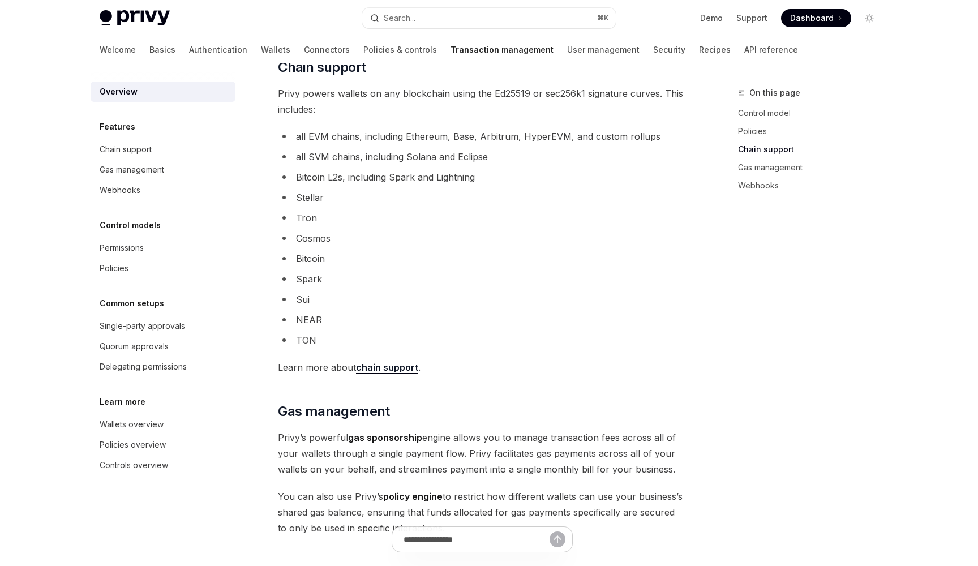
click at [394, 372] on link "chain support" at bounding box center [387, 367] width 62 height 12
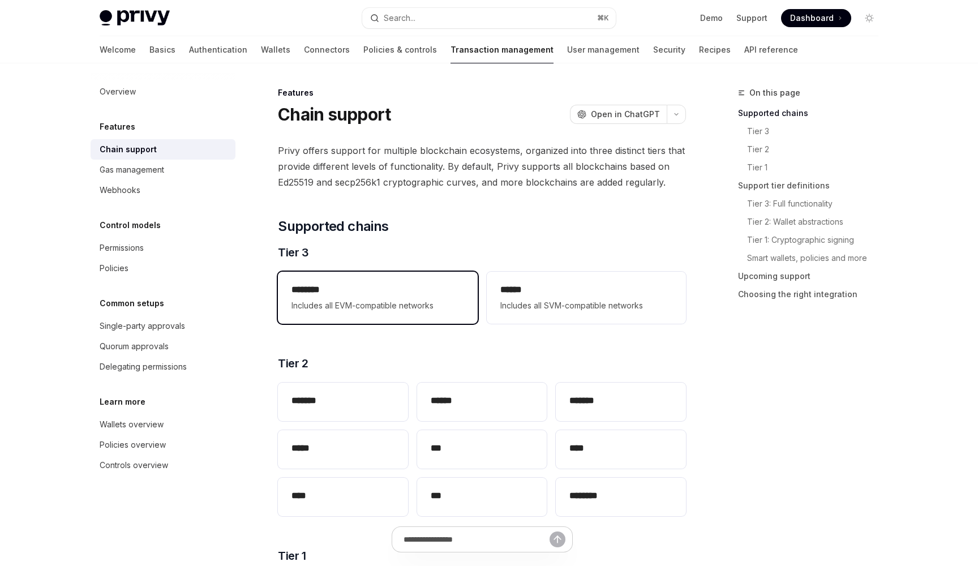
click at [408, 313] on div "******** Includes all EVM-compatible networks" at bounding box center [377, 298] width 199 height 52
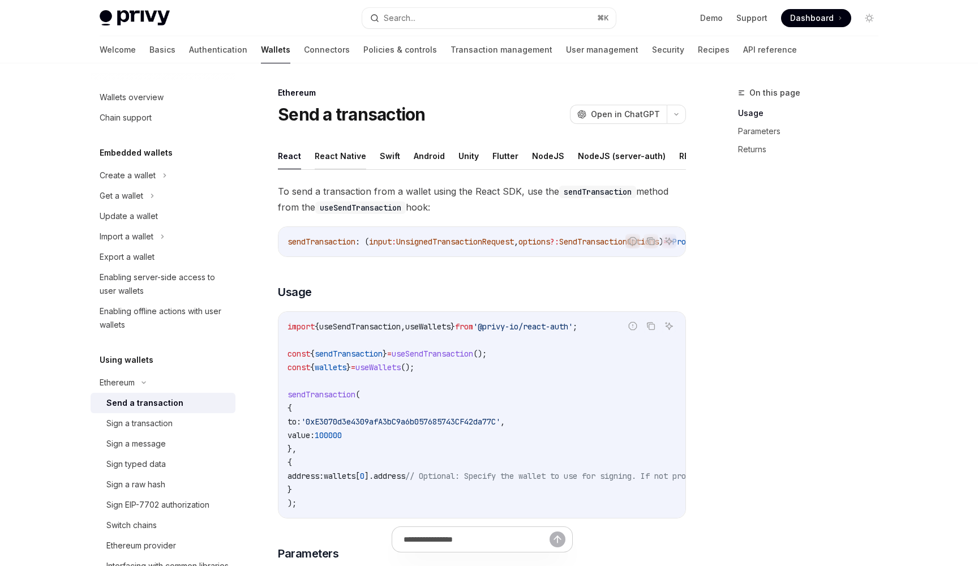
click at [345, 152] on button "React Native" at bounding box center [340, 156] width 51 height 27
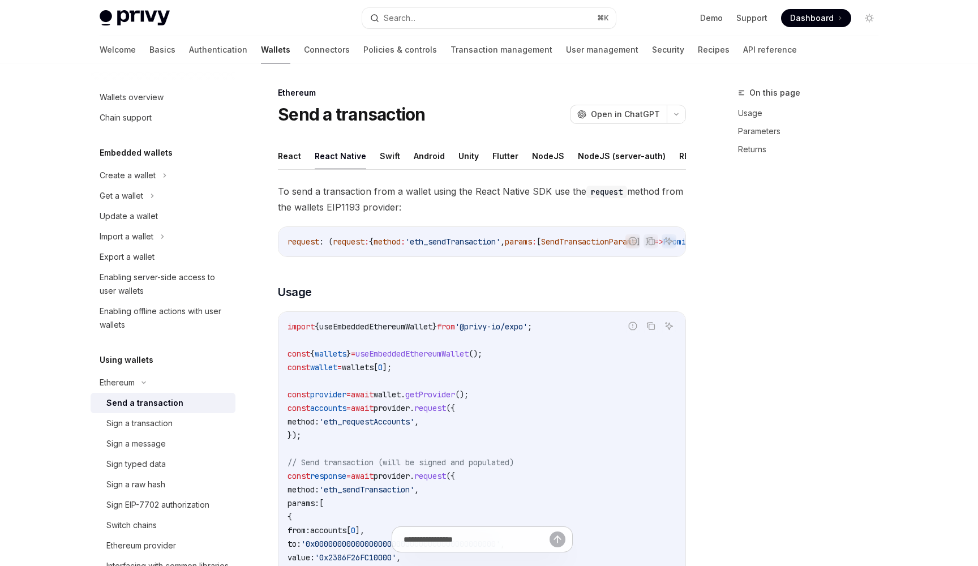
type textarea "*"
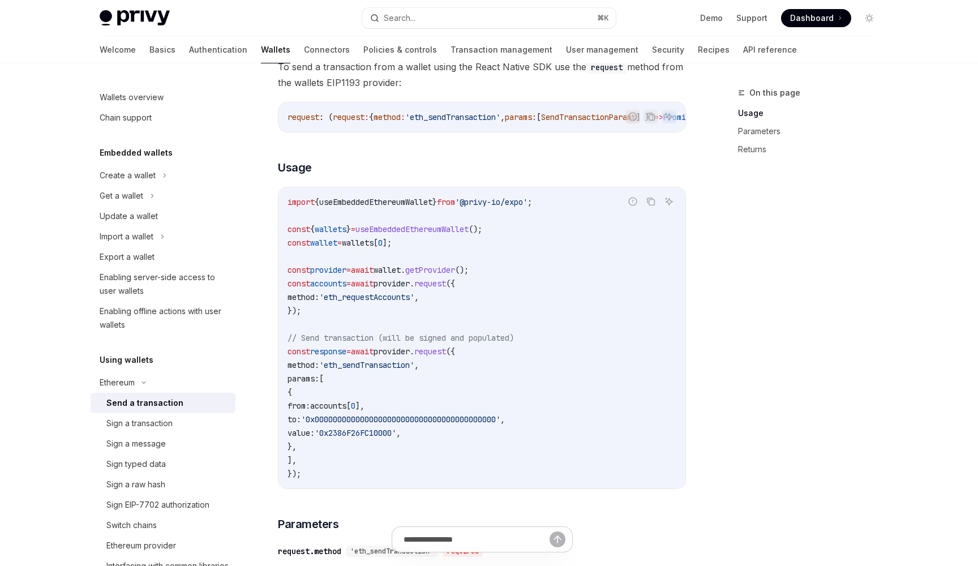
scroll to position [125, 0]
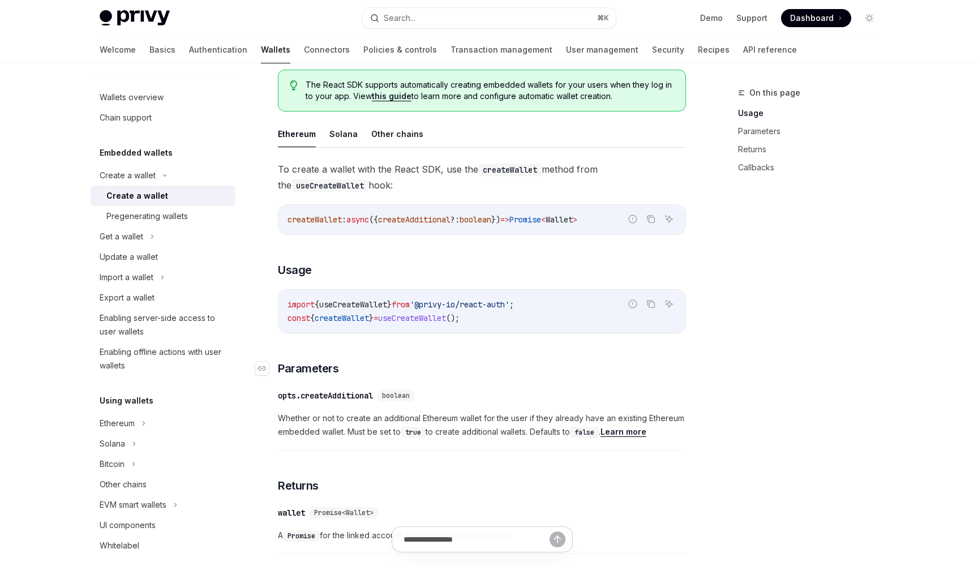
scroll to position [182, 0]
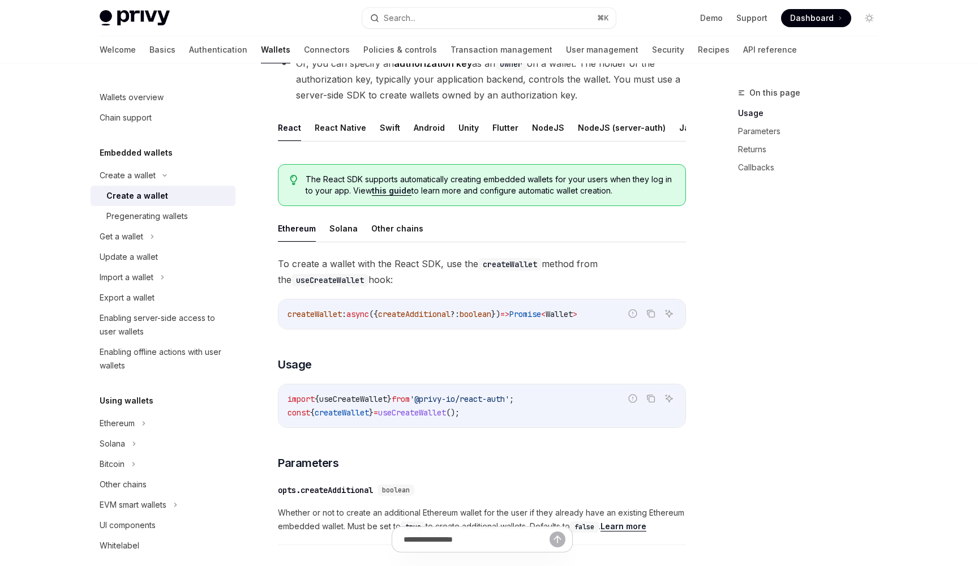
click at [434, 413] on span "useCreateWallet" at bounding box center [412, 412] width 68 height 10
copy span "useCreateWallet"
